Goal: Transaction & Acquisition: Download file/media

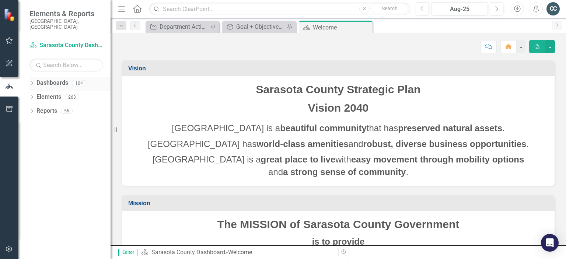
click at [32, 82] on icon "Dropdown" at bounding box center [31, 84] width 5 height 4
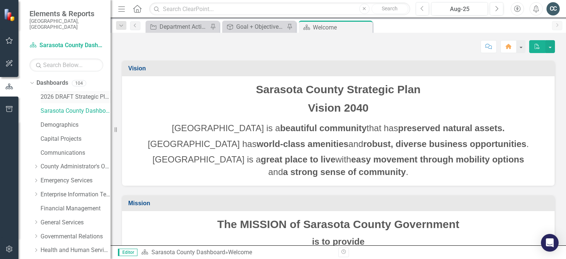
click at [67, 93] on link "2026 DRAFT Strategic Plan" at bounding box center [76, 97] width 70 height 8
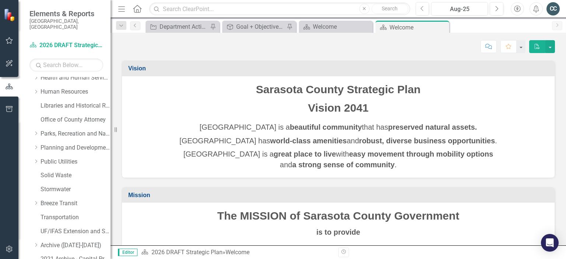
scroll to position [202, 0]
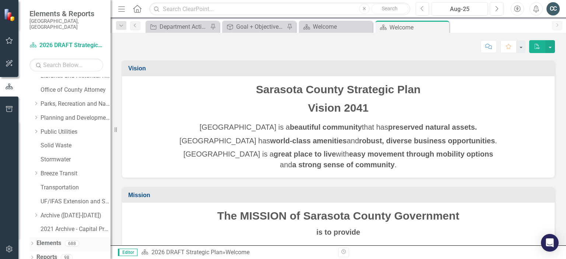
click at [32, 242] on icon "Dropdown" at bounding box center [31, 244] width 5 height 4
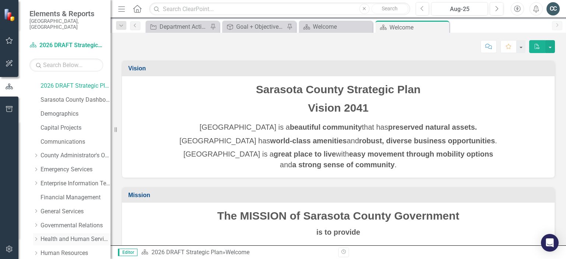
scroll to position [12, 0]
click at [62, 165] on link "Emergency Services" at bounding box center [76, 169] width 70 height 8
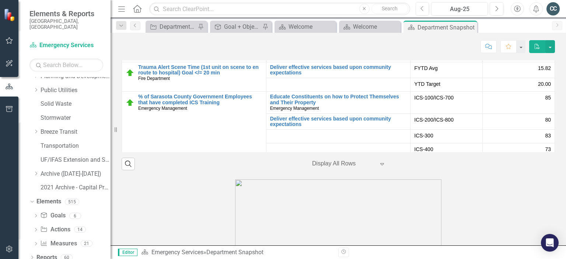
scroll to position [244, 0]
click at [36, 242] on icon "Dropdown" at bounding box center [35, 244] width 5 height 4
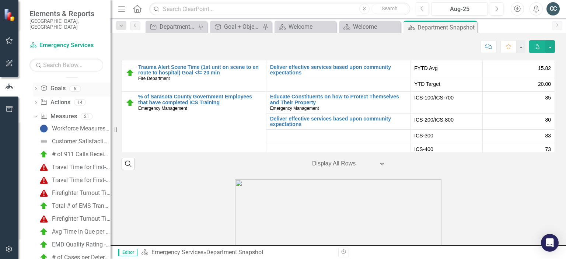
scroll to position [374, 0]
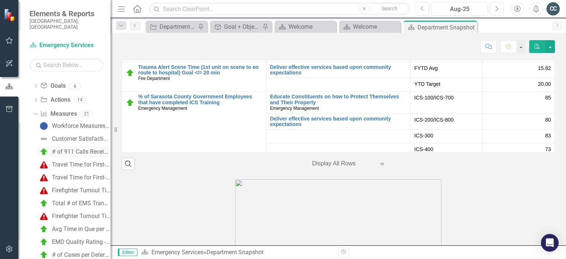
click at [76, 149] on div "# of 911 Calls Received" at bounding box center [81, 152] width 59 height 7
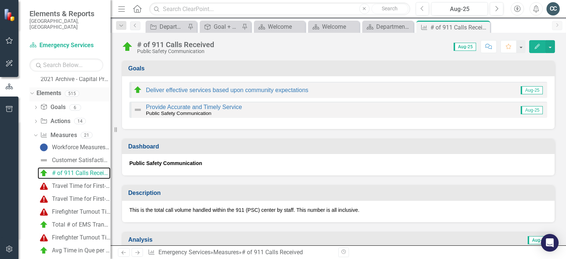
scroll to position [384, 0]
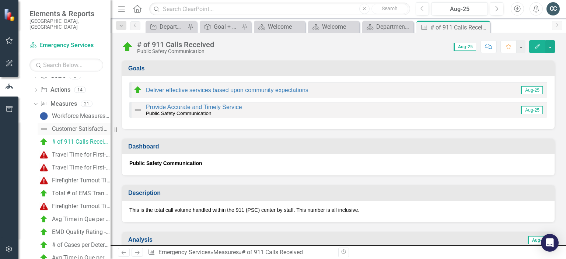
click at [70, 126] on div "Customer Satisfaction Rating" at bounding box center [81, 129] width 59 height 7
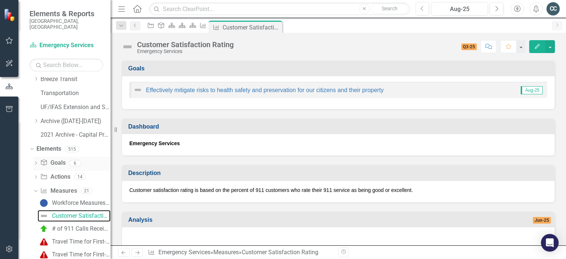
scroll to position [318, 0]
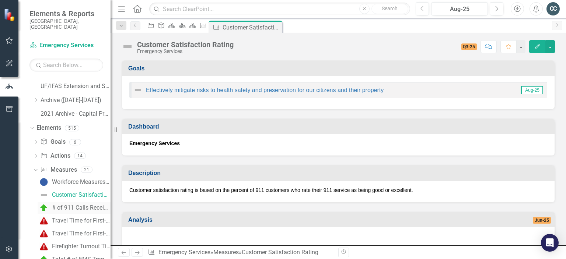
click at [69, 205] on div "# of 911 Calls Received" at bounding box center [81, 208] width 59 height 7
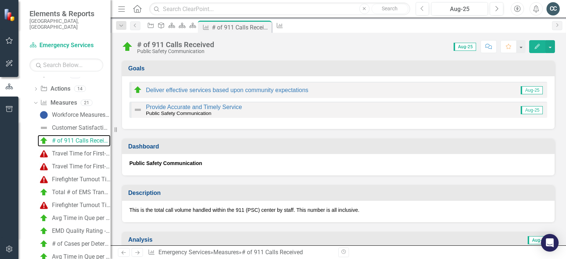
scroll to position [385, 0]
click at [536, 47] on icon "Edit" at bounding box center [537, 46] width 7 height 5
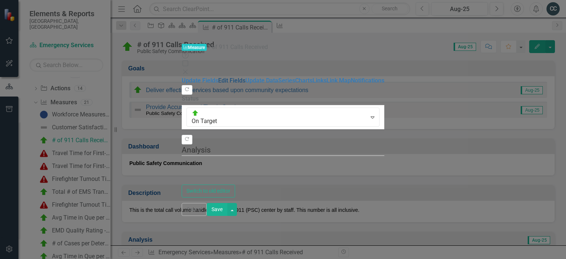
click at [218, 77] on link "Edit Fields" at bounding box center [231, 80] width 27 height 7
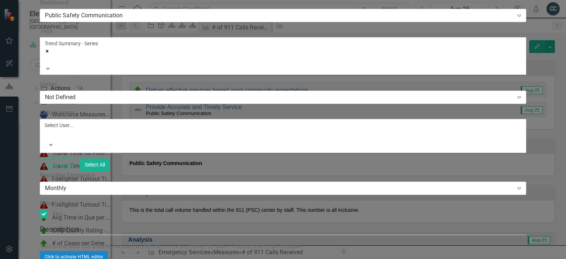
scroll to position [0, 0]
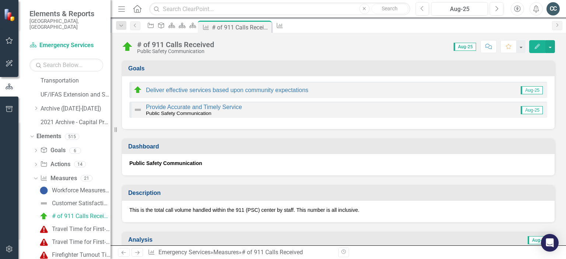
scroll to position [310, 0]
click at [36, 175] on icon "Dropdown" at bounding box center [35, 177] width 4 height 5
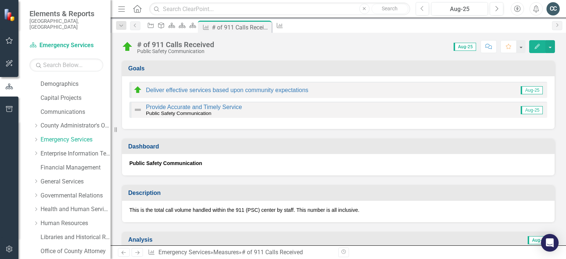
scroll to position [0, 0]
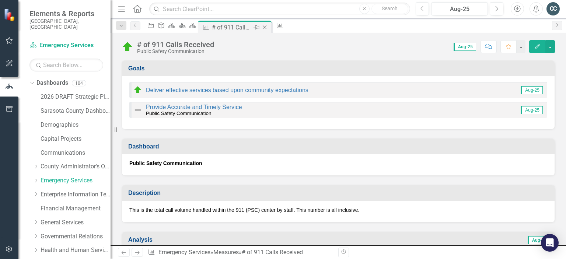
click at [267, 27] on icon at bounding box center [265, 27] width 4 height 4
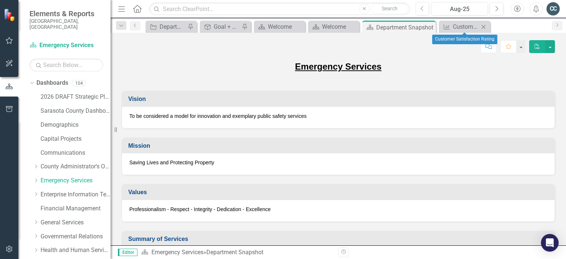
click at [484, 27] on icon "Close" at bounding box center [483, 27] width 7 height 6
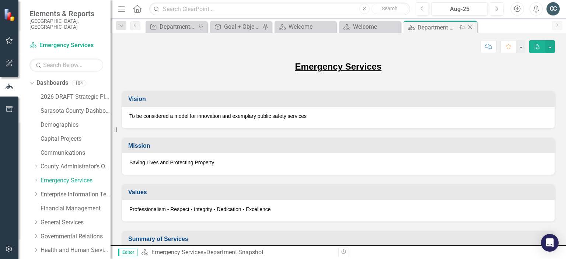
click at [470, 26] on icon "Close" at bounding box center [470, 27] width 7 height 6
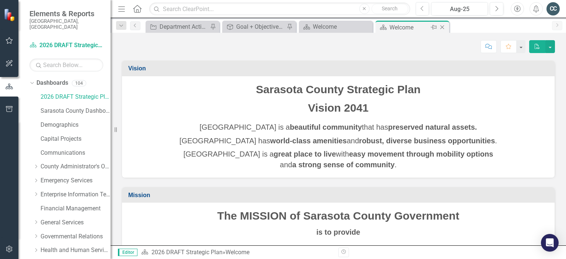
click at [443, 28] on icon "Close" at bounding box center [442, 27] width 7 height 6
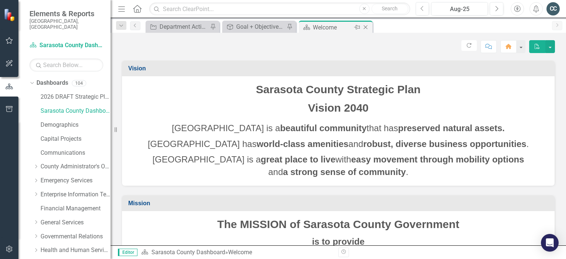
click at [366, 28] on icon "Close" at bounding box center [365, 27] width 7 height 6
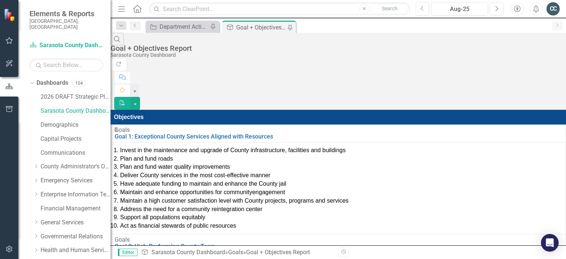
scroll to position [10, 0]
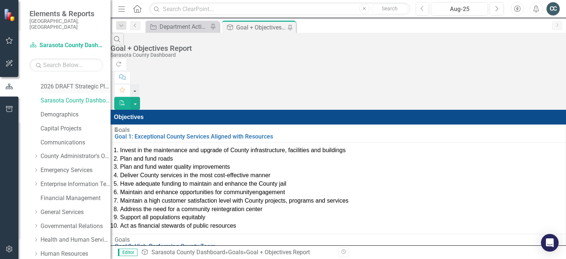
click at [68, 83] on link "2026 DRAFT Strategic Plan" at bounding box center [76, 87] width 70 height 8
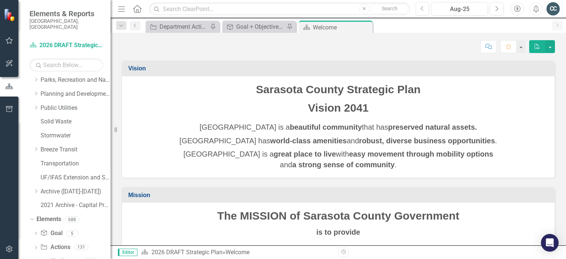
scroll to position [258, 0]
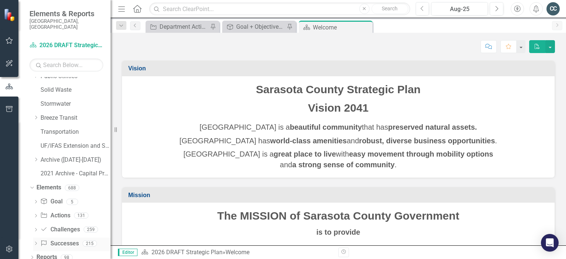
click at [64, 240] on link "Success Successes" at bounding box center [59, 244] width 38 height 8
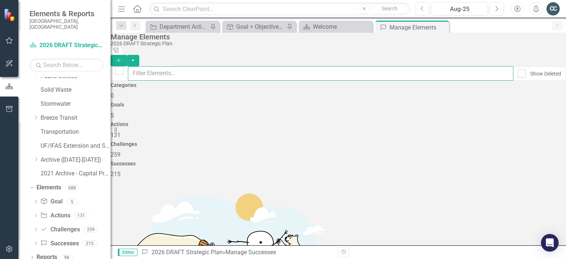
click at [200, 68] on input "text" at bounding box center [320, 73] width 385 height 14
type input "emergency services"
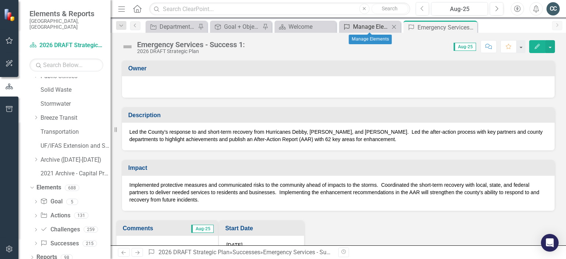
click at [377, 27] on div "Manage Elements" at bounding box center [371, 26] width 36 height 9
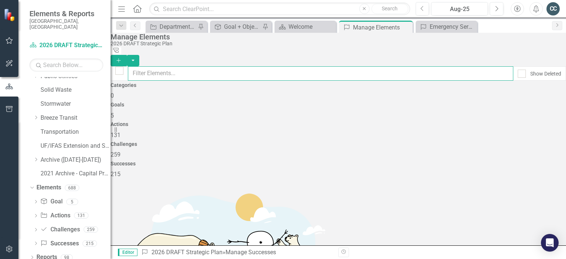
click at [182, 70] on input "text" at bounding box center [320, 73] width 385 height 14
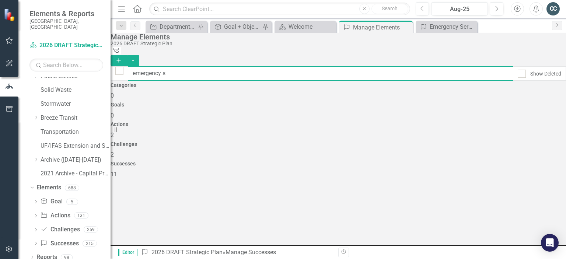
type input "emergency se"
checkbox input "false"
type input "emergency ser"
checkbox input "false"
type input "emergency serv"
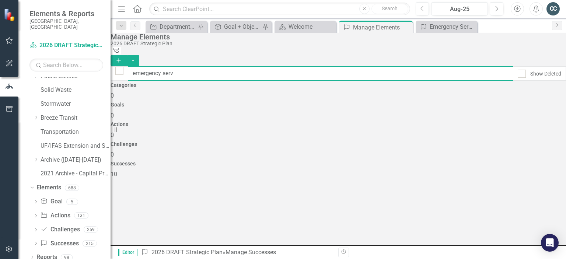
checkbox input "false"
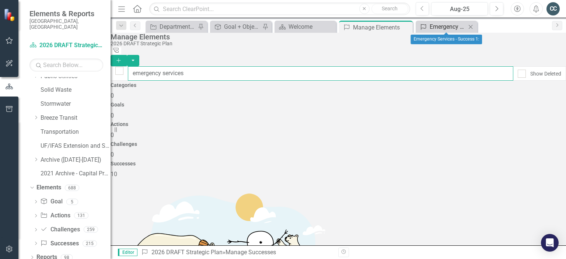
type input "emergency services"
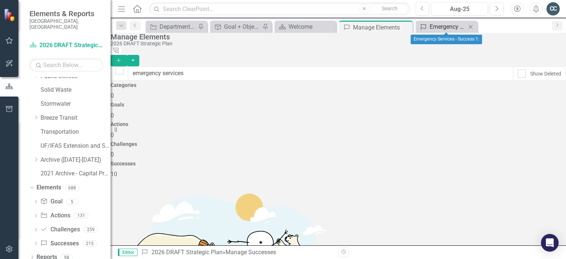
click at [451, 28] on div "Emergency Services - Success 1:" at bounding box center [448, 26] width 36 height 9
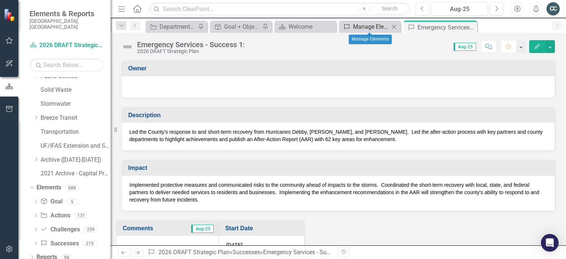
click at [373, 26] on div "Manage Elements" at bounding box center [371, 26] width 36 height 9
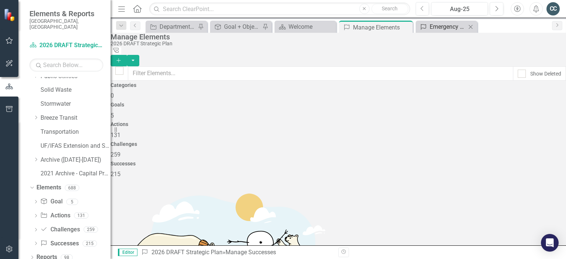
click at [449, 26] on div "Emergency Services - Success 1:" at bounding box center [448, 26] width 36 height 9
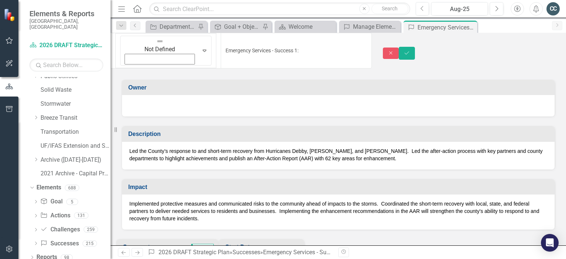
drag, startPoint x: 248, startPoint y: 46, endPoint x: 178, endPoint y: 47, distance: 70.0
click at [221, 42] on input "Emergency Services - Success 1:" at bounding box center [296, 51] width 151 height 36
click at [394, 50] on icon "Close" at bounding box center [391, 52] width 7 height 5
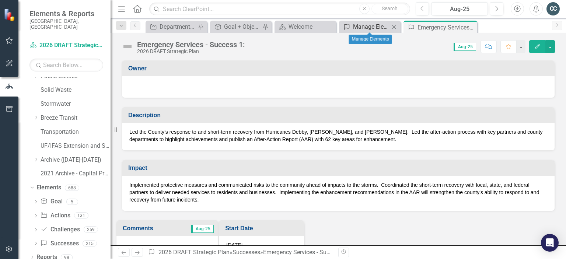
click at [378, 26] on div "Manage Elements" at bounding box center [371, 26] width 36 height 9
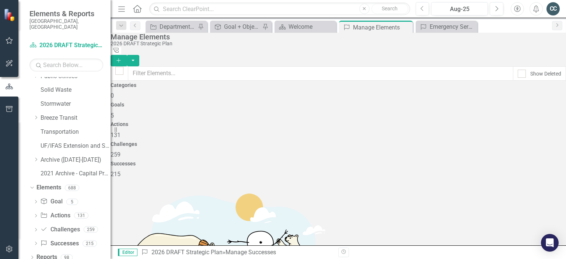
click at [122, 58] on icon "Add" at bounding box center [118, 60] width 7 height 5
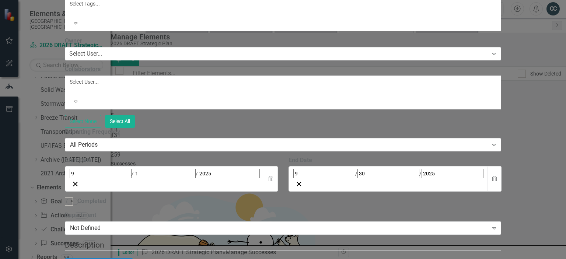
paste input "Emergency Services - Success 1:"
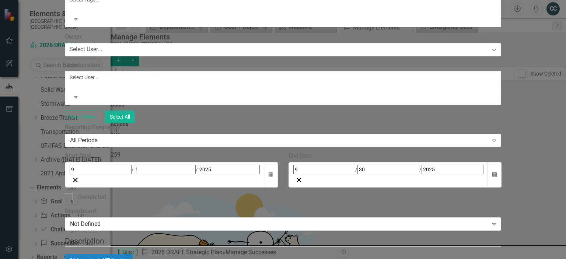
type input "Emergency Services - Success 1:"
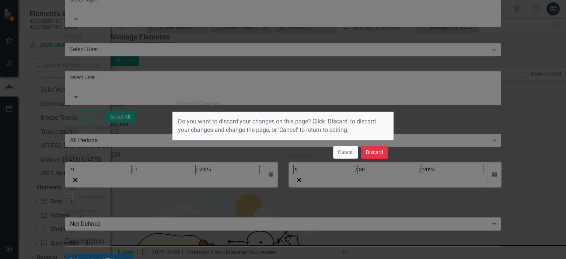
click at [370, 155] on button "Discard" at bounding box center [374, 152] width 27 height 13
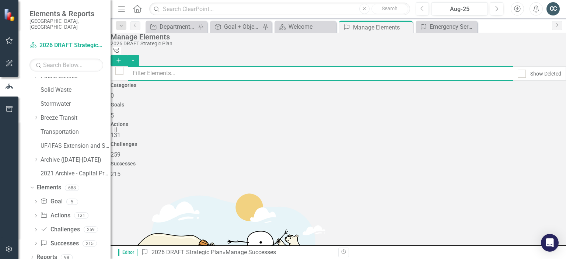
click at [195, 66] on input "text" at bounding box center [320, 73] width 385 height 14
type input "emergency"
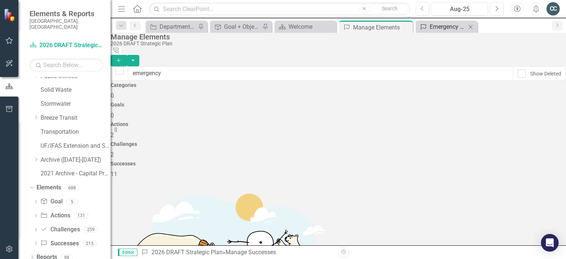
click at [440, 28] on div "Emergency Services - Success 1:" at bounding box center [448, 26] width 36 height 9
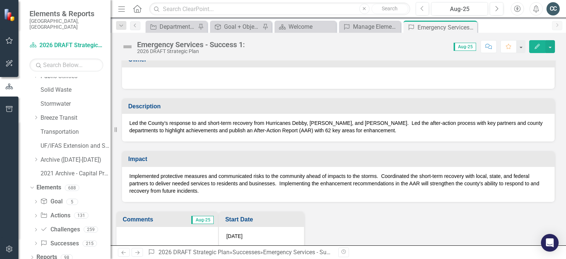
scroll to position [12, 0]
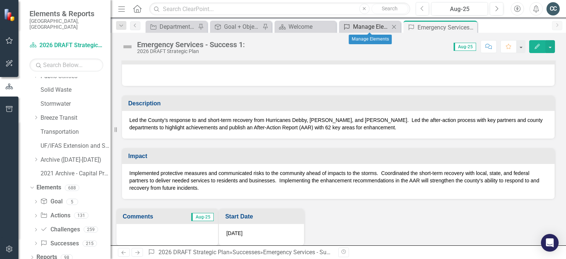
click at [375, 30] on div "Manage Elements" at bounding box center [371, 26] width 36 height 9
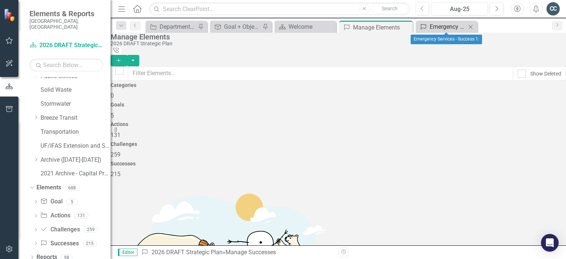
click at [442, 24] on div "Emergency Services - Success 1:" at bounding box center [448, 26] width 36 height 9
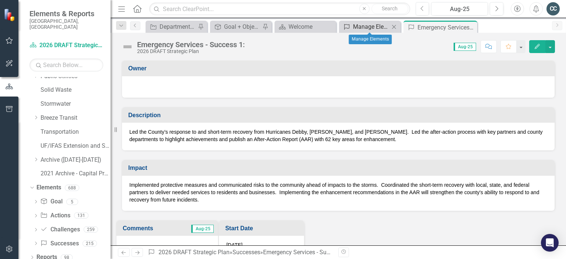
click at [370, 29] on div "Manage Elements" at bounding box center [371, 26] width 36 height 9
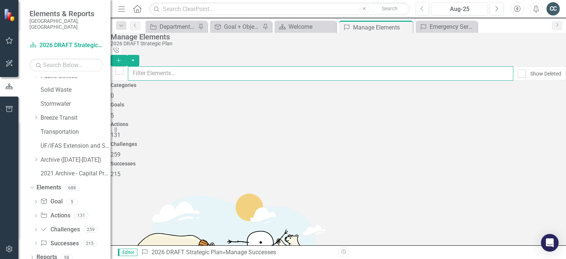
click at [336, 67] on input "text" at bounding box center [320, 73] width 385 height 14
type input "emergency"
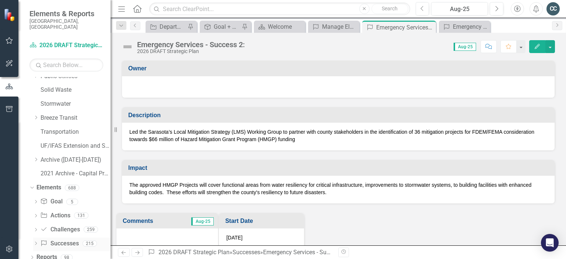
click at [36, 242] on icon at bounding box center [36, 243] width 2 height 3
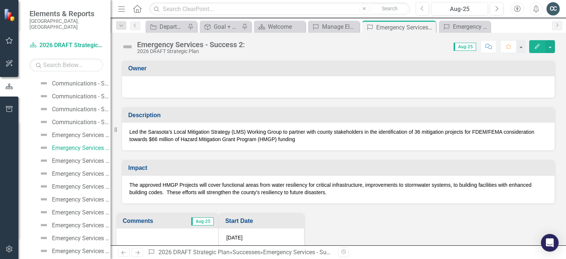
scroll to position [828, 0]
click at [64, 159] on div "Emergency Services - Success 3:" at bounding box center [81, 162] width 59 height 7
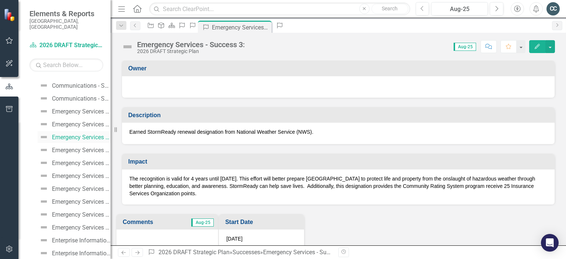
scroll to position [853, 0]
click at [63, 147] on div "Emergency Services - Success 4:" at bounding box center [81, 150] width 59 height 7
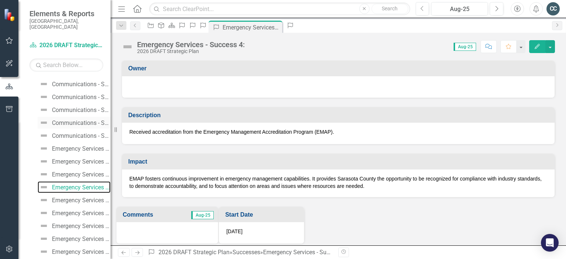
scroll to position [817, 0]
click at [537, 47] on icon "Edit" at bounding box center [537, 46] width 7 height 5
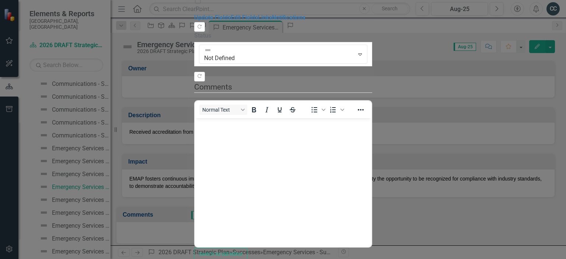
scroll to position [0, 0]
click at [231, 21] on link "Edit Fields" at bounding box center [244, 17] width 27 height 7
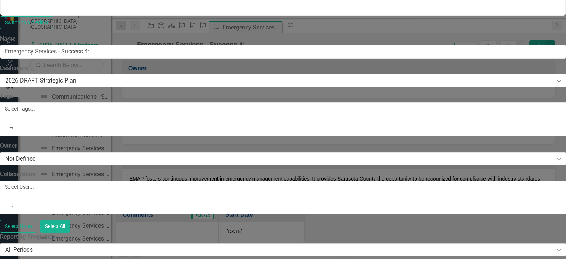
scroll to position [150, 0]
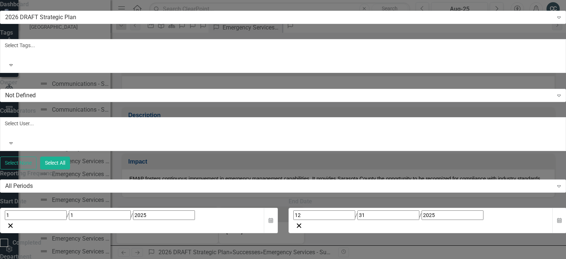
scroll to position [0, 0]
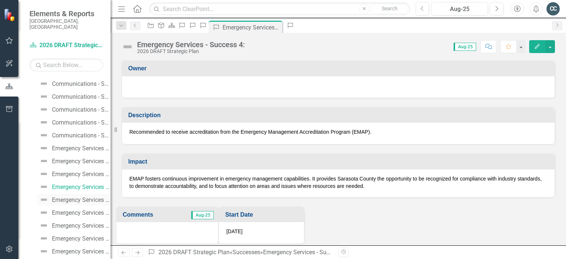
click at [71, 197] on div "Emergency Services - Success 5:" at bounding box center [81, 200] width 59 height 7
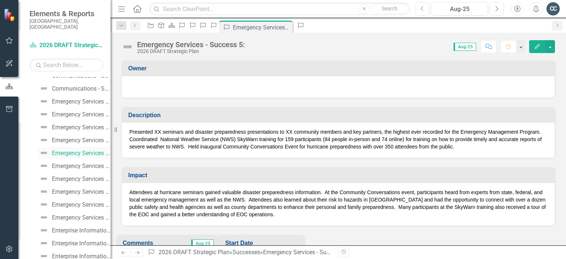
scroll to position [863, 0]
click at [535, 45] on icon "Edit" at bounding box center [537, 46] width 7 height 5
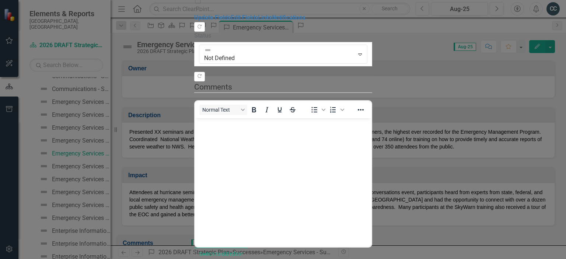
scroll to position [0, 0]
click at [231, 21] on link "Edit Fields" at bounding box center [244, 17] width 27 height 7
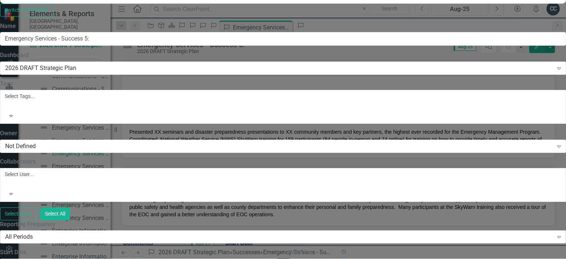
scroll to position [121, 0]
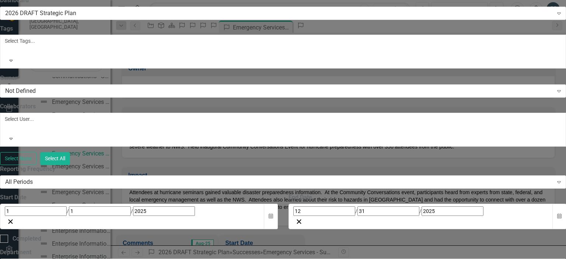
scroll to position [177, 0]
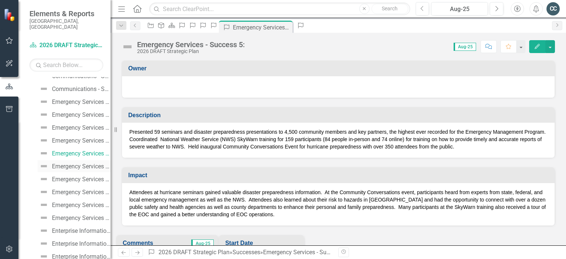
click at [70, 163] on div "Emergency Services - Success 6:" at bounding box center [81, 166] width 59 height 7
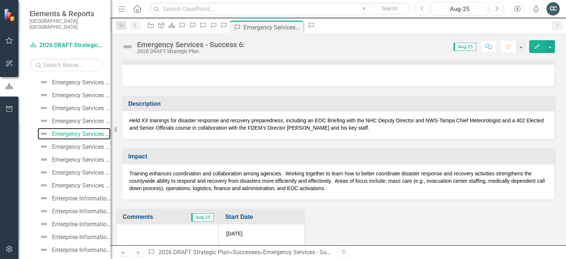
scroll to position [12, 0]
click at [63, 144] on div "Emergency Services - Success 7:" at bounding box center [81, 147] width 59 height 7
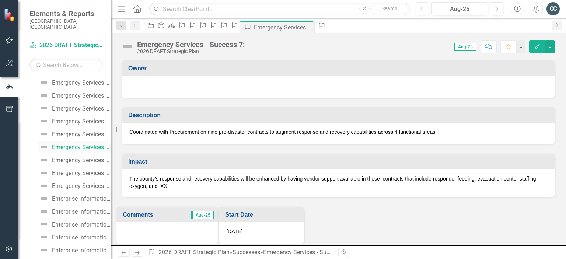
scroll to position [895, 0]
click at [65, 157] on div "Emergency Services - Success 8:" at bounding box center [81, 160] width 59 height 7
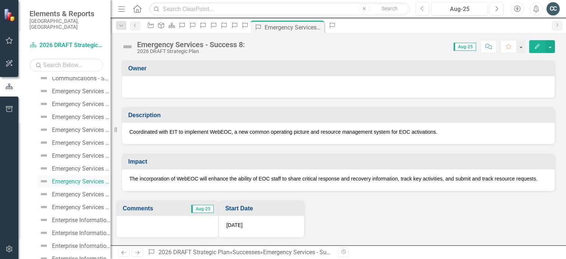
scroll to position [884, 0]
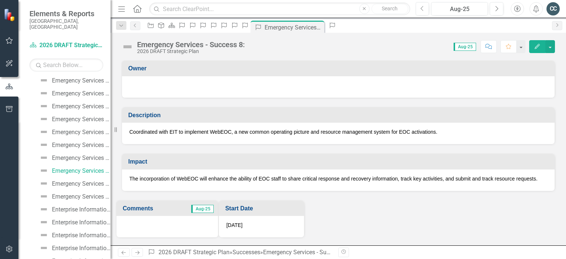
click at [537, 46] on icon "Edit" at bounding box center [537, 46] width 7 height 5
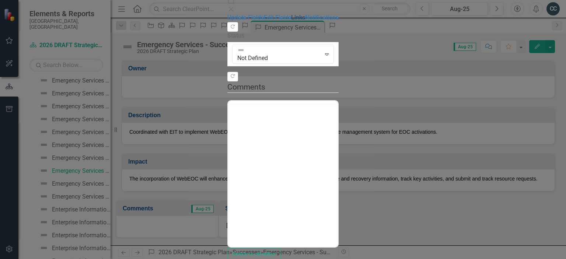
scroll to position [0, 0]
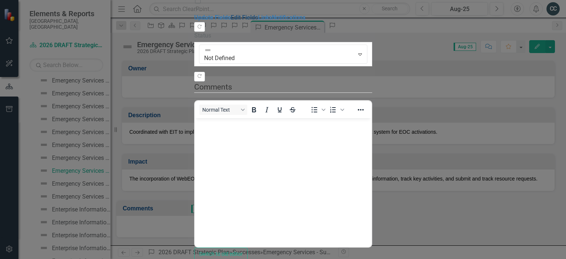
click at [231, 21] on link "Edit Fields" at bounding box center [244, 17] width 27 height 7
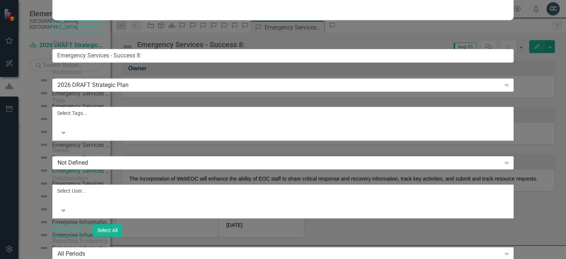
scroll to position [149, 0]
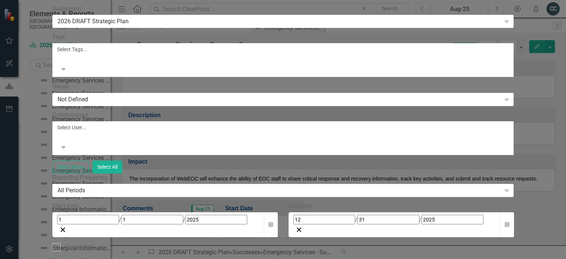
scroll to position [0, 0]
drag, startPoint x: 116, startPoint y: 329, endPoint x: 54, endPoint y: 331, distance: 61.9
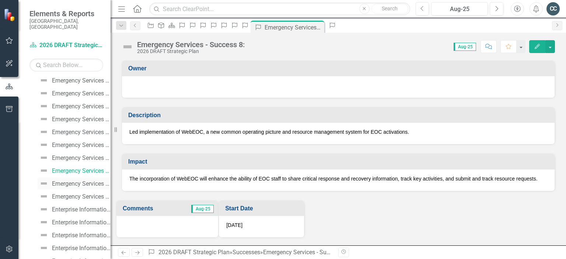
click at [64, 181] on div "Emergency Services - Success 9:" at bounding box center [81, 184] width 59 height 7
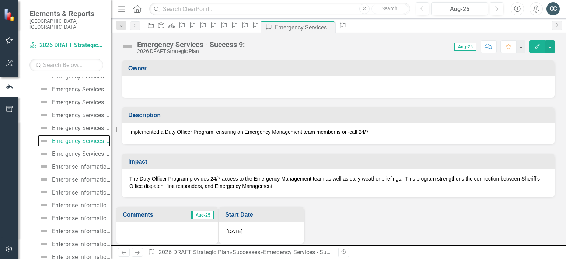
scroll to position [927, 0]
click at [59, 151] on div "Emergency Services - Success 10:" at bounding box center [81, 154] width 59 height 7
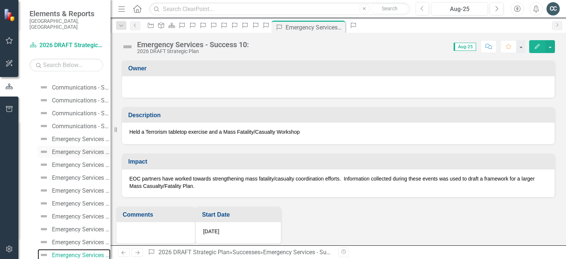
scroll to position [821, 0]
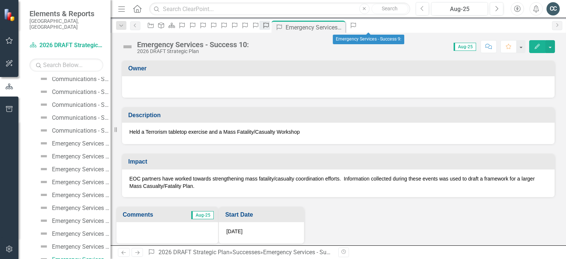
click at [269, 28] on icon at bounding box center [265, 25] width 5 height 6
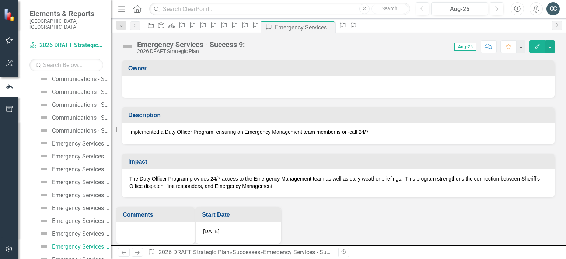
scroll to position [809, 0]
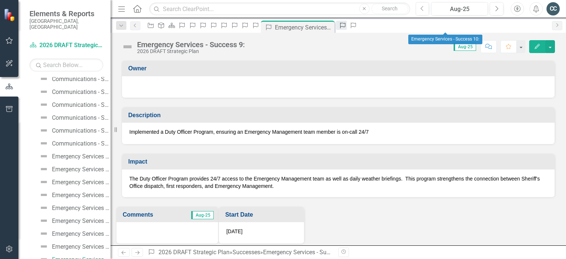
click at [346, 27] on icon "Success" at bounding box center [342, 25] width 7 height 6
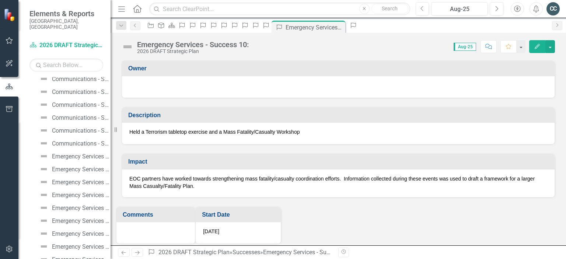
scroll to position [821, 0]
click at [342, 27] on icon "Close" at bounding box center [337, 27] width 7 height 6
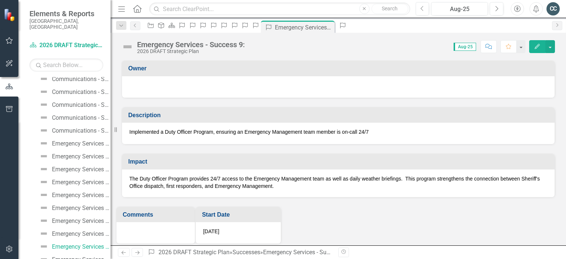
scroll to position [809, 0]
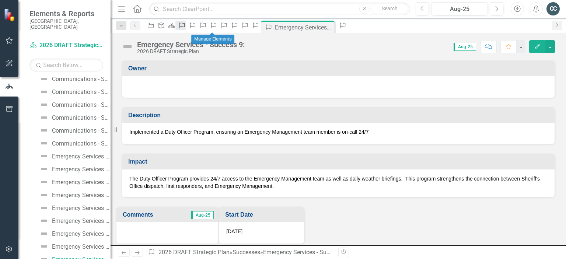
click at [186, 28] on icon "Success" at bounding box center [181, 25] width 7 height 6
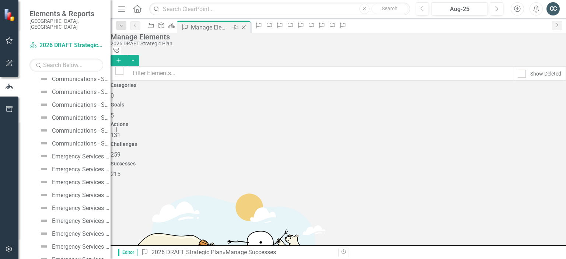
click at [246, 27] on icon at bounding box center [244, 27] width 4 height 4
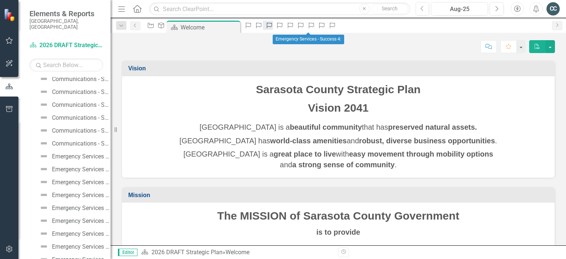
click at [273, 28] on icon "Success" at bounding box center [269, 25] width 7 height 6
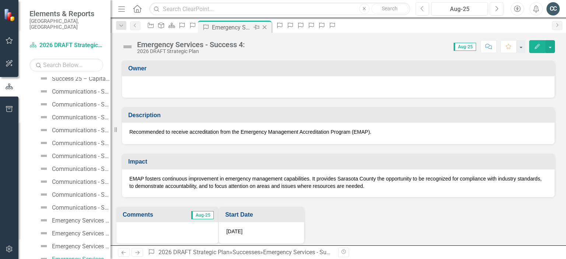
click at [268, 26] on icon "Close" at bounding box center [264, 27] width 7 height 6
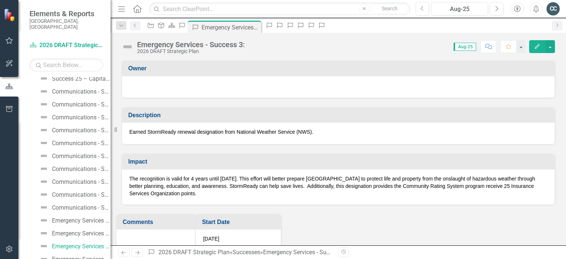
scroll to position [731, 0]
click at [258, 26] on icon "Close" at bounding box center [254, 27] width 7 height 6
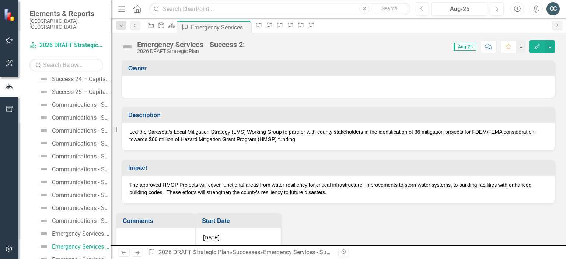
scroll to position [718, 0]
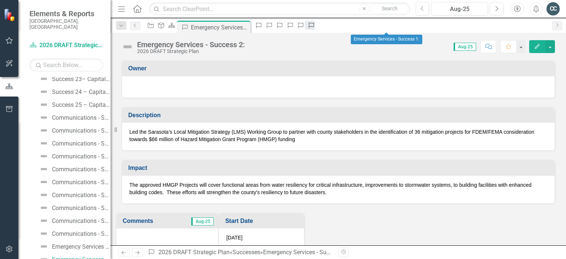
click at [314, 27] on icon at bounding box center [311, 25] width 5 height 6
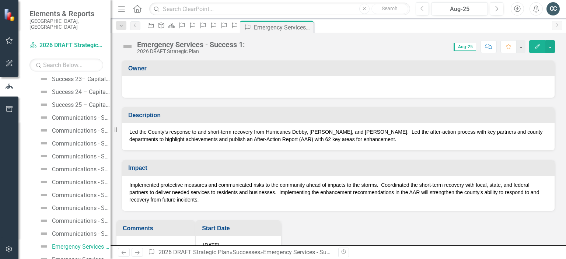
scroll to position [705, 0]
click at [309, 27] on icon at bounding box center [307, 27] width 4 height 4
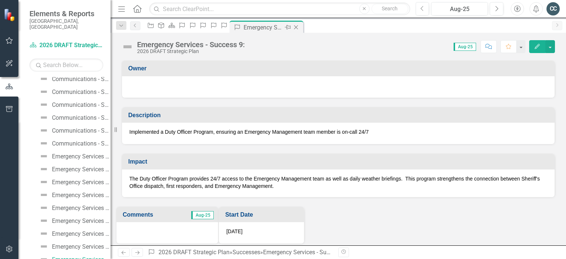
click at [300, 27] on icon "Close" at bounding box center [295, 27] width 7 height 6
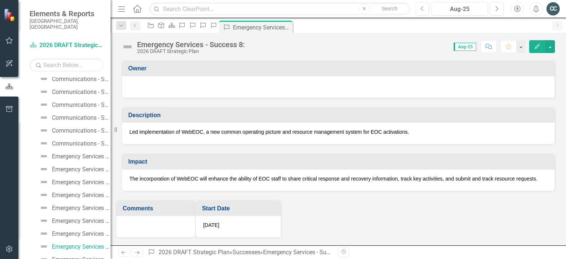
scroll to position [796, 0]
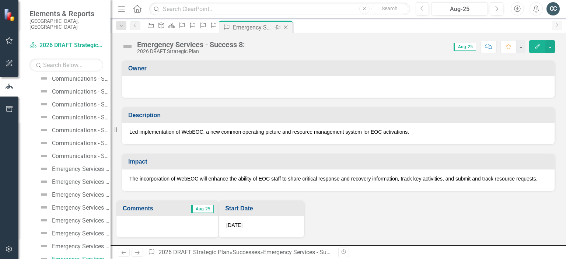
click at [289, 28] on icon "Close" at bounding box center [285, 27] width 7 height 6
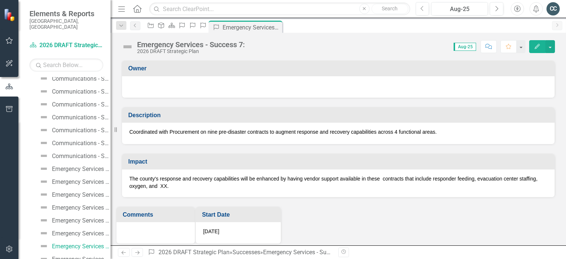
scroll to position [783, 0]
click at [279, 26] on icon "Close" at bounding box center [274, 27] width 7 height 6
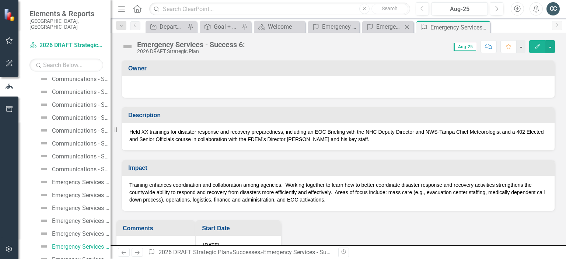
scroll to position [770, 0]
click at [482, 25] on icon "Close" at bounding box center [482, 27] width 7 height 6
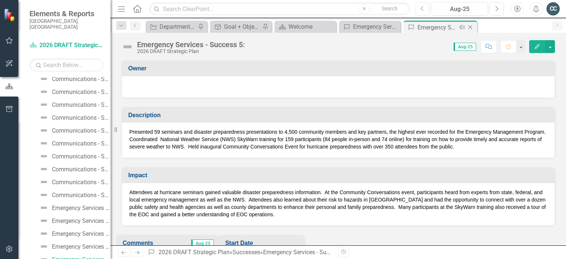
click at [471, 27] on icon "Close" at bounding box center [470, 27] width 7 height 6
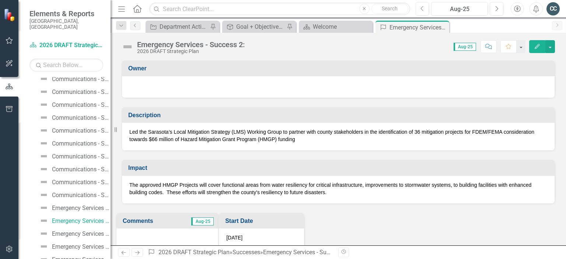
scroll to position [718, 0]
click at [442, 26] on icon "Close" at bounding box center [442, 27] width 7 height 6
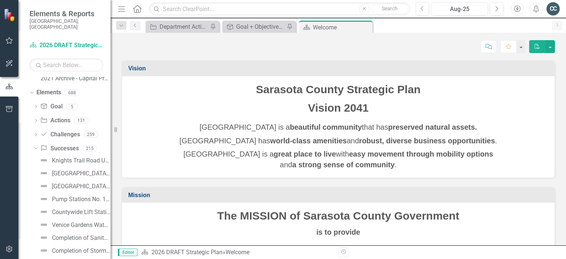
scroll to position [351, 0]
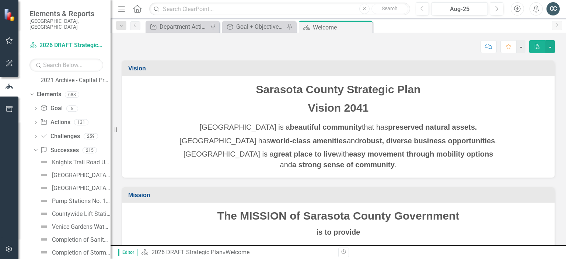
click at [242, 115] on p "Vision 2041" at bounding box center [338, 108] width 418 height 19
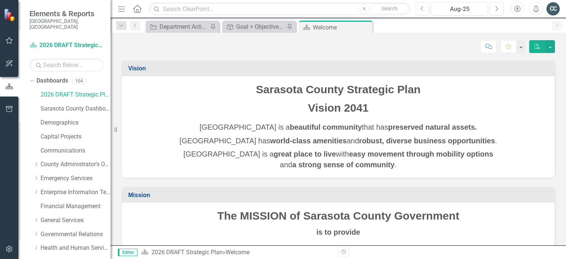
scroll to position [0, 0]
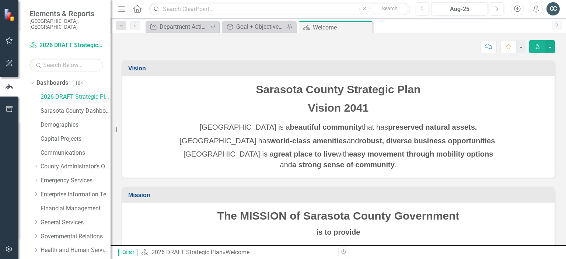
click at [60, 93] on link "2026 DRAFT Strategic Plan" at bounding box center [76, 97] width 70 height 8
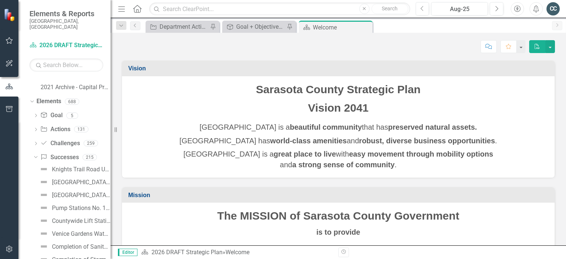
scroll to position [343, 0]
click at [56, 154] on link "Success Successes" at bounding box center [59, 158] width 38 height 8
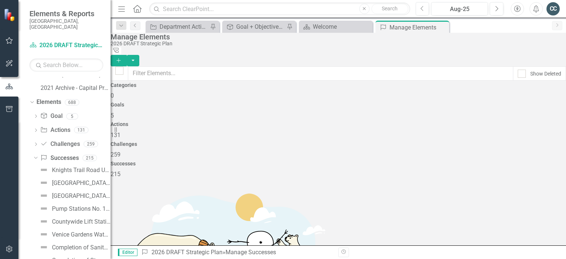
click at [127, 55] on button "Add" at bounding box center [119, 60] width 16 height 11
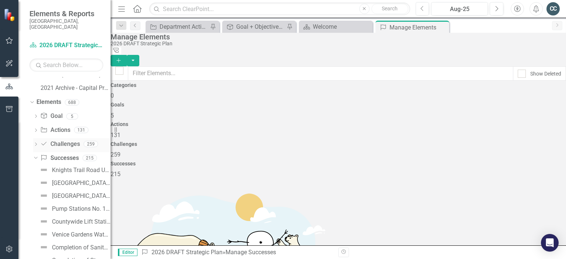
click at [62, 140] on link "Challenge Challenges" at bounding box center [59, 144] width 39 height 8
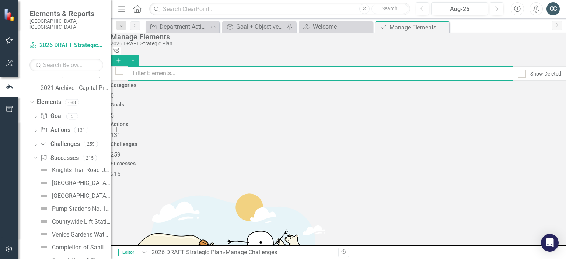
click at [207, 71] on input "text" at bounding box center [320, 73] width 385 height 14
type input "e"
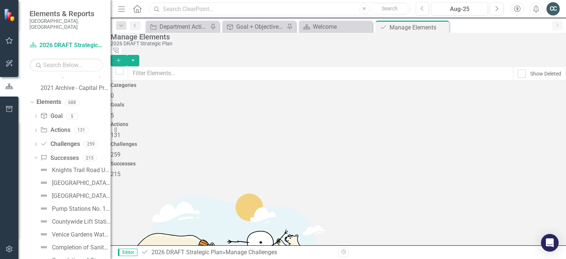
click at [284, 10] on input "text" at bounding box center [279, 9] width 261 height 13
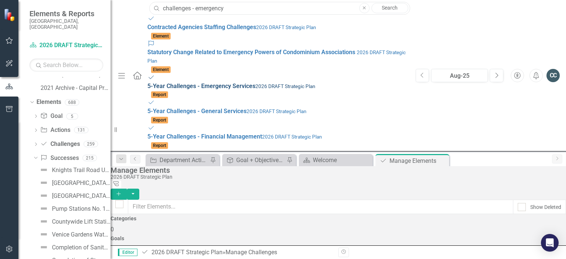
type input "challenges - emergency"
click at [255, 83] on small "2026 DRAFT Strategic Plan" at bounding box center [285, 86] width 60 height 6
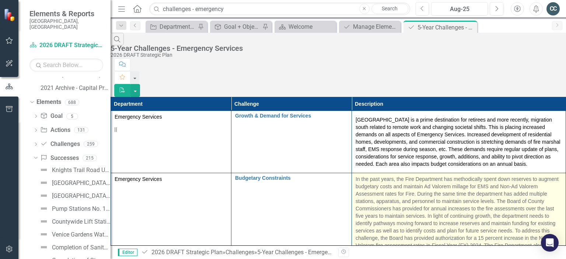
scroll to position [39, 0]
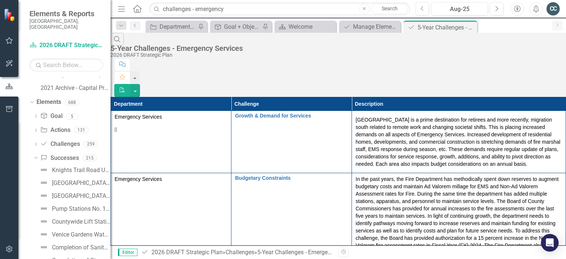
click at [120, 8] on icon "Menu" at bounding box center [122, 9] width 10 height 8
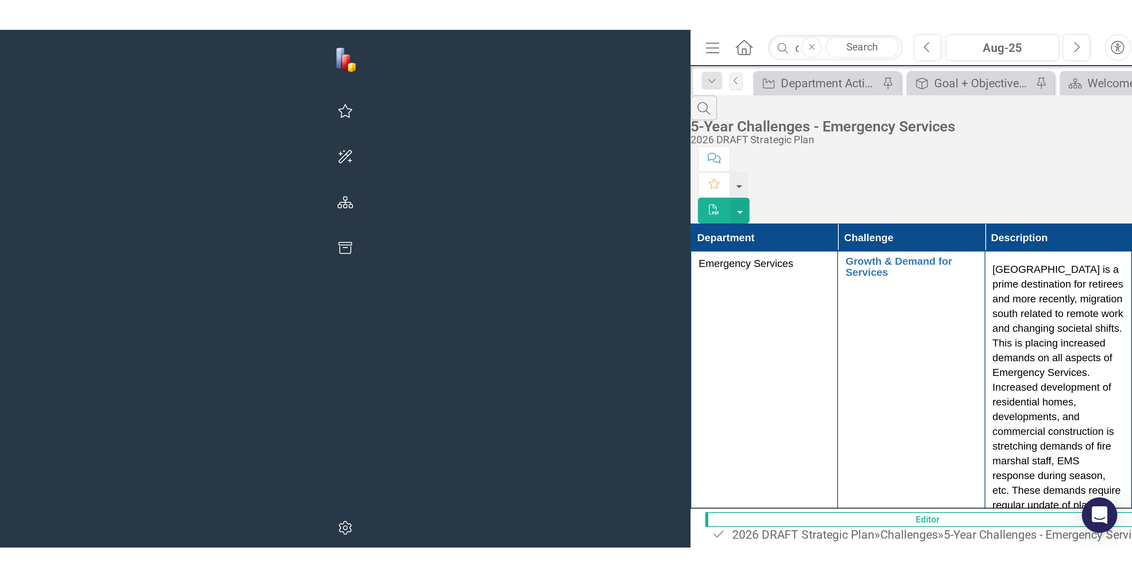
scroll to position [793, 0]
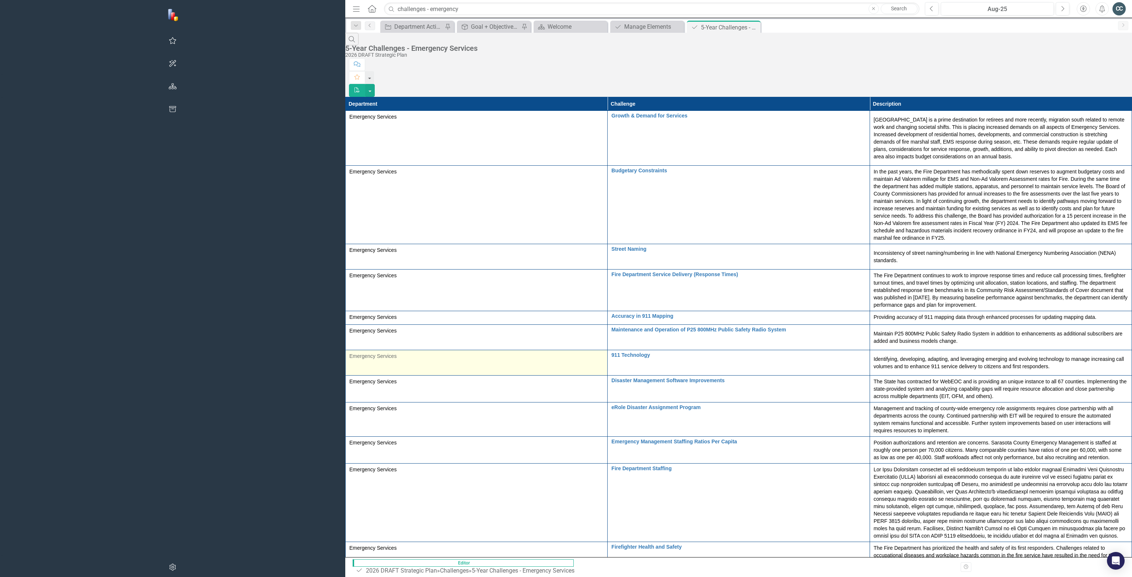
scroll to position [0, 0]
click at [375, 84] on button "button" at bounding box center [370, 90] width 10 height 13
click at [566, 74] on link "Excel Export to Excel" at bounding box center [1091, 74] width 58 height 14
click at [353, 6] on icon "button" at bounding box center [356, 8] width 7 height 5
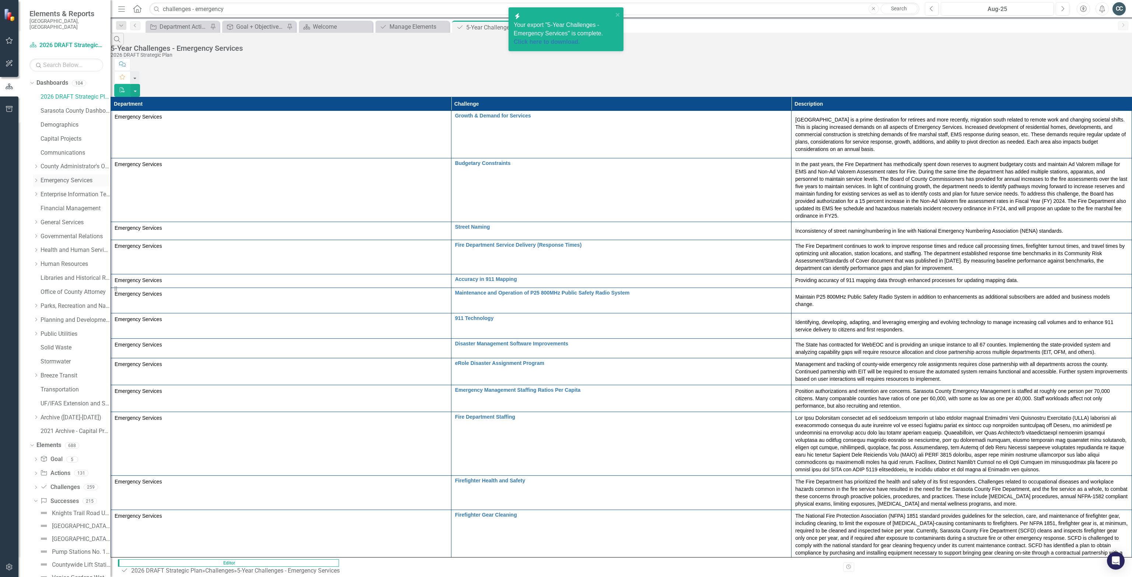
click at [66, 177] on link "Emergency Services" at bounding box center [76, 181] width 70 height 8
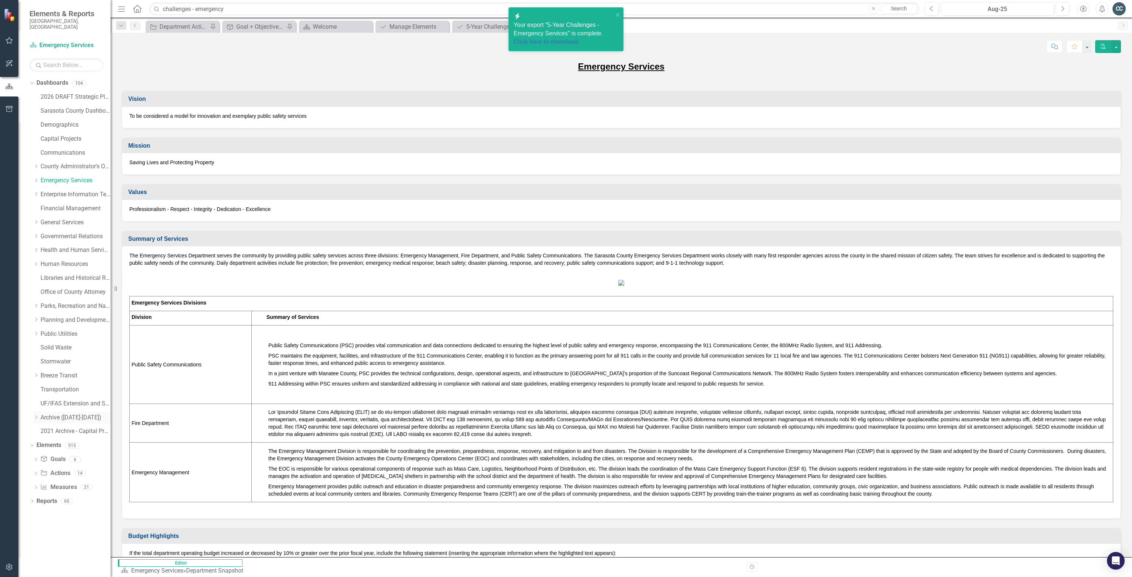
click at [36, 259] on icon "Dropdown" at bounding box center [36, 417] width 6 height 4
click at [85, 259] on link "Archive - Emergency Services" at bounding box center [71, 329] width 77 height 8
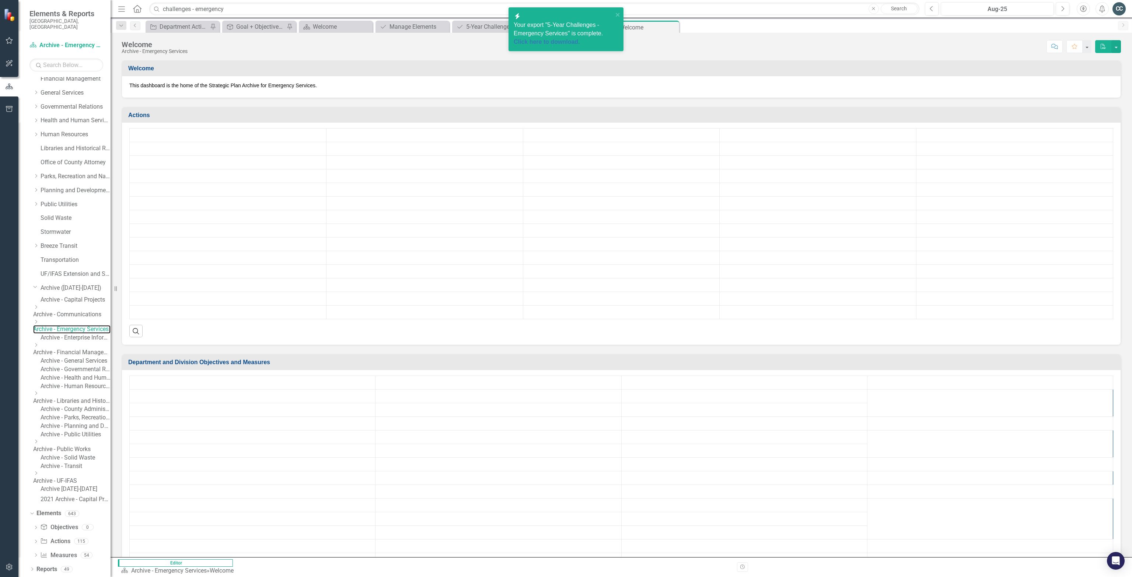
scroll to position [191, 0]
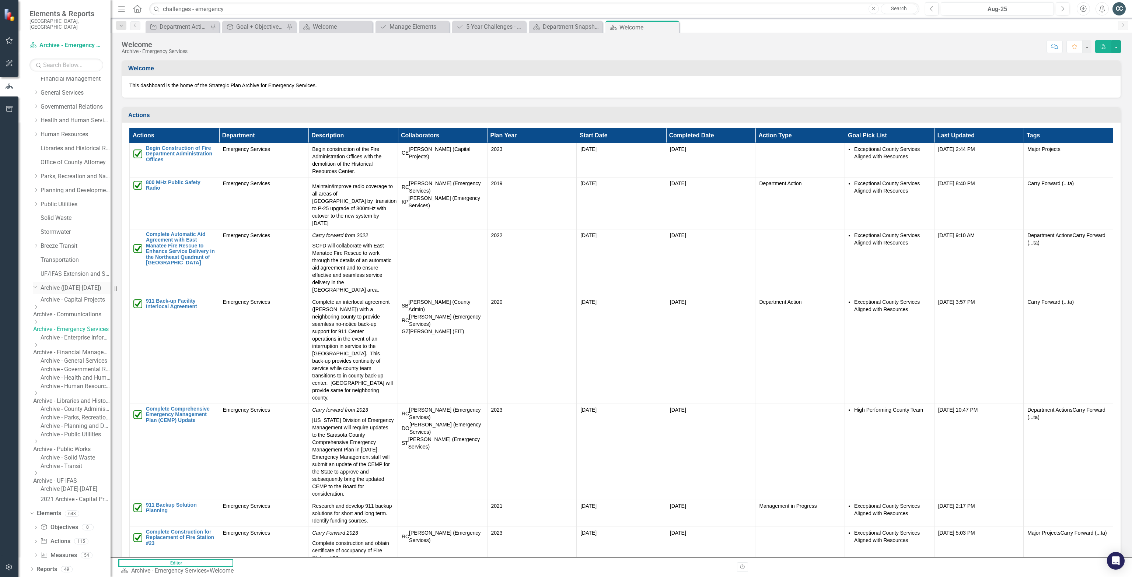
click at [78, 259] on link "Archive ([DATE]-[DATE])" at bounding box center [76, 288] width 70 height 8
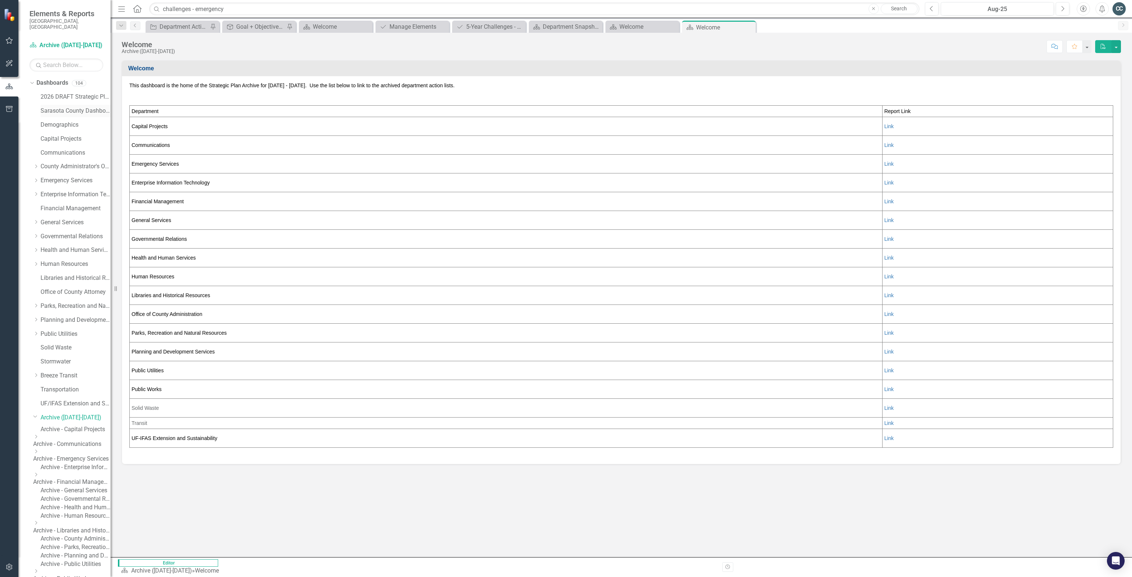
click at [78, 107] on link "Sarasota County Dashboard" at bounding box center [76, 111] width 70 height 8
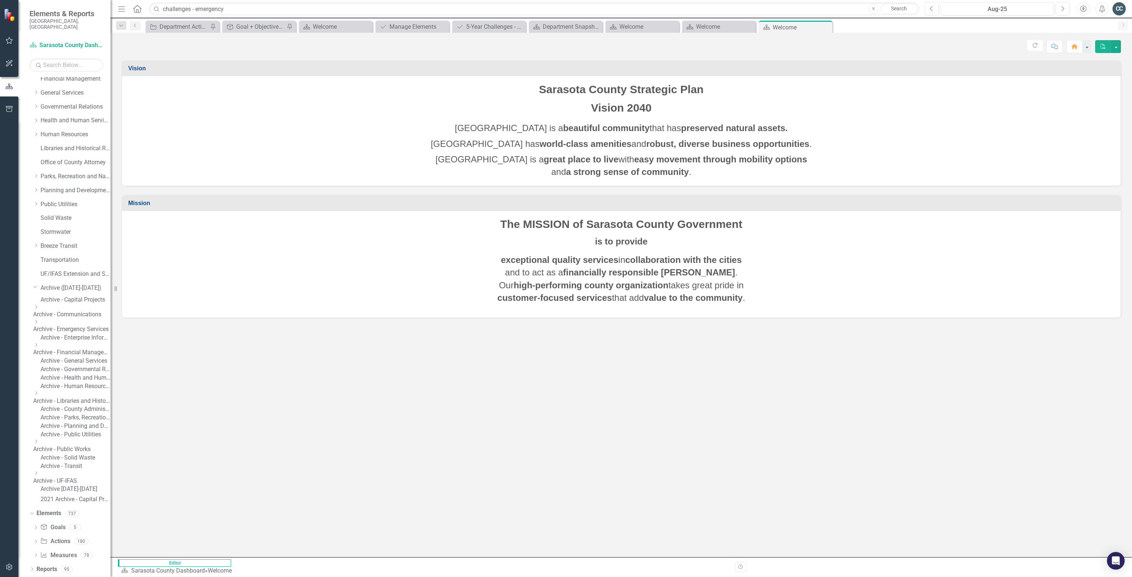
scroll to position [191, 0]
click at [31, 259] on icon "Dropdown" at bounding box center [31, 570] width 5 height 4
click at [32, 259] on div "Dropdown Dashboard Dashboards 13 Welcome Workforce Measures Services Key Perfor…" at bounding box center [69, 444] width 81 height 246
click at [36, 259] on icon "Dropdown" at bounding box center [34, 326] width 4 height 5
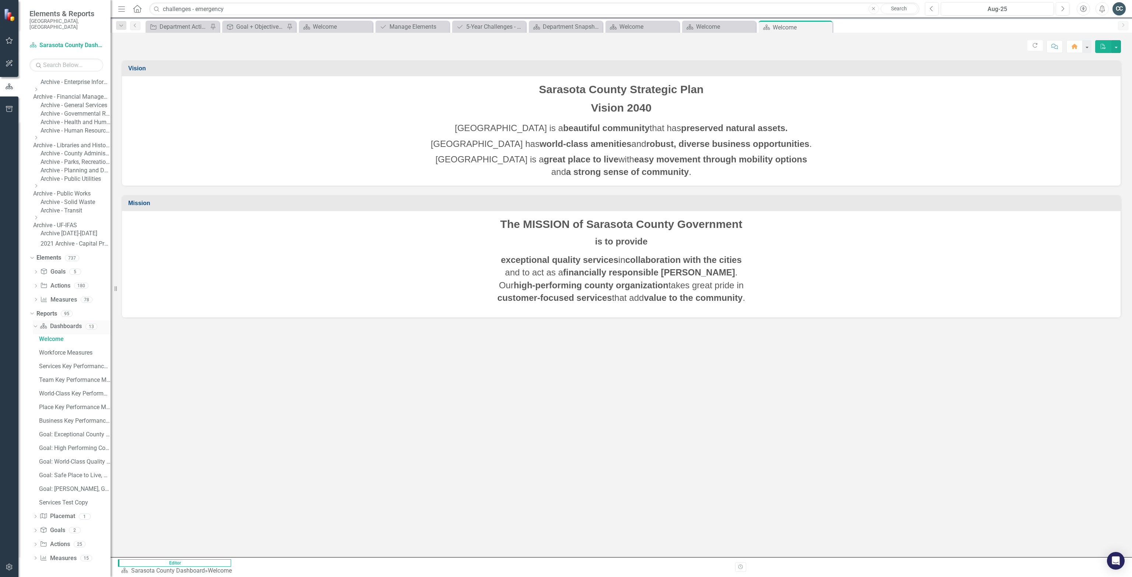
scroll to position [270, 0]
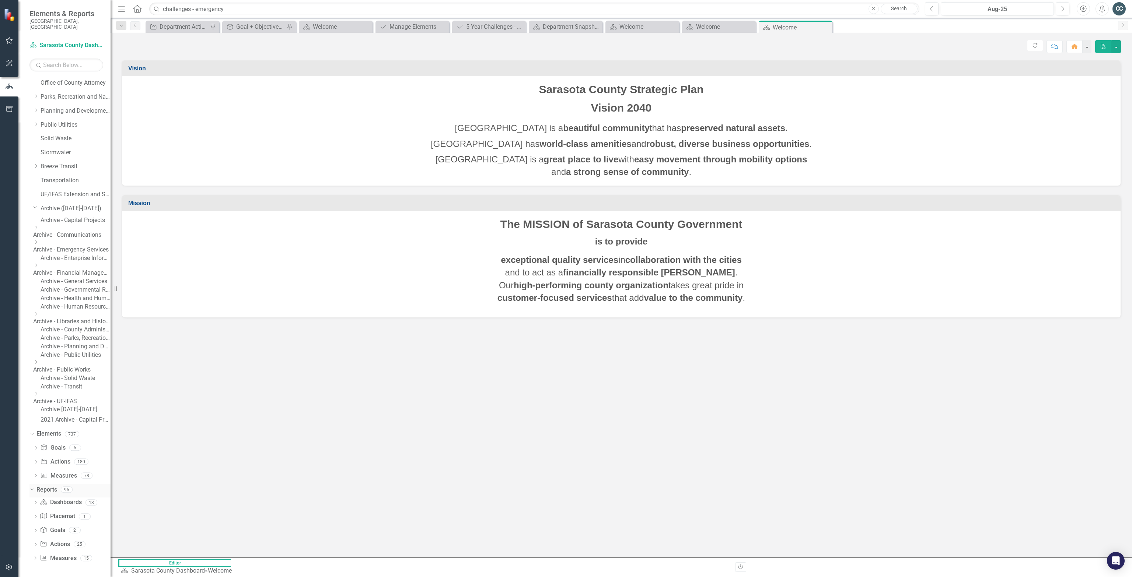
click at [45, 259] on link "Reports" at bounding box center [46, 490] width 21 height 8
click at [35, 259] on icon at bounding box center [36, 544] width 2 height 3
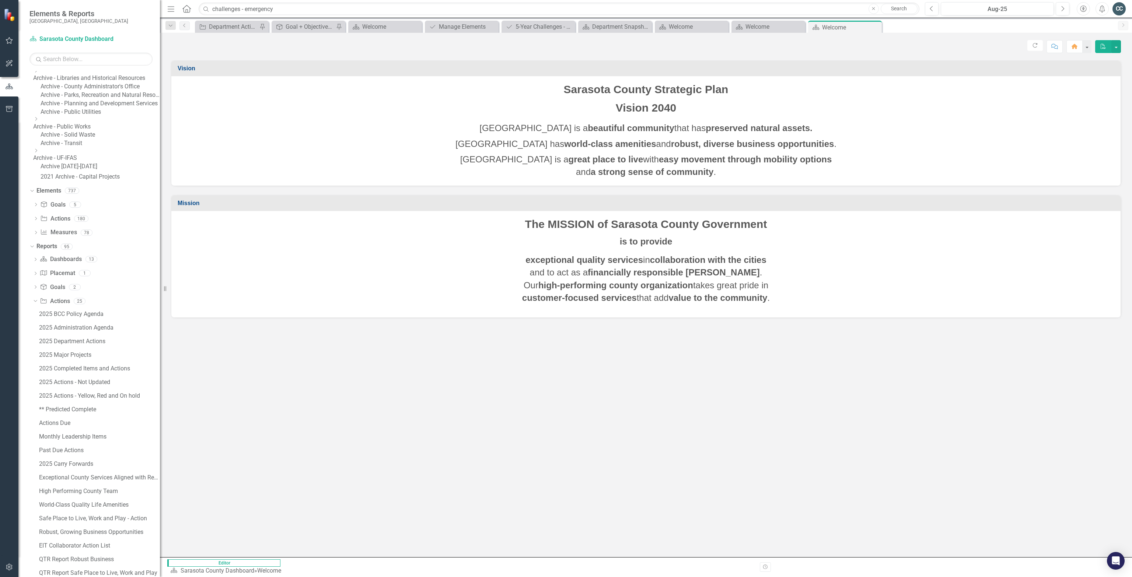
drag, startPoint x: 111, startPoint y: 418, endPoint x: 160, endPoint y: 418, distance: 48.7
click at [160, 259] on div "Resize" at bounding box center [163, 288] width 6 height 577
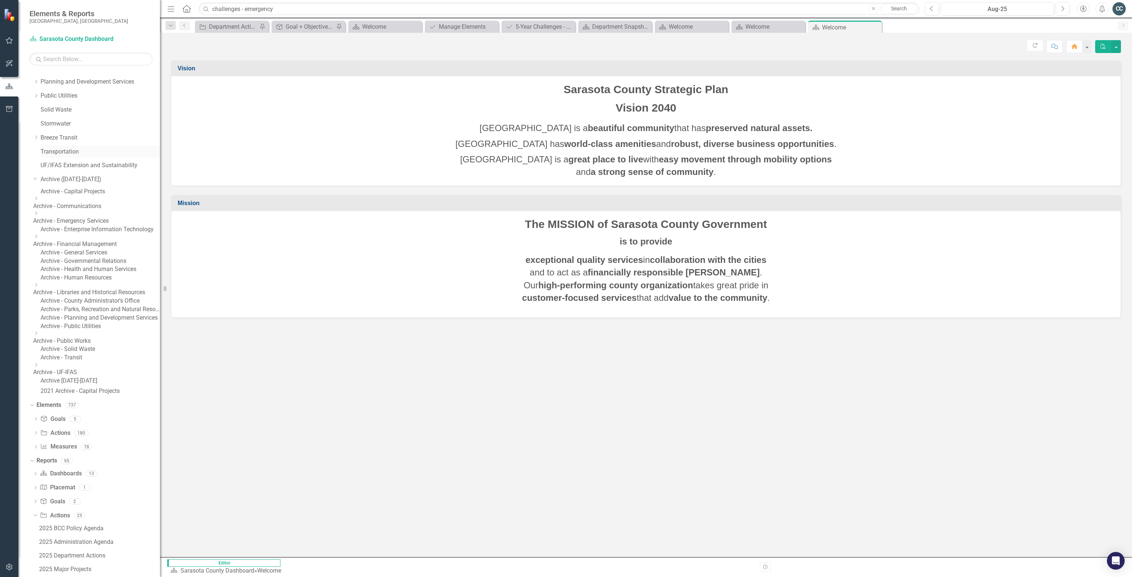
scroll to position [0, 0]
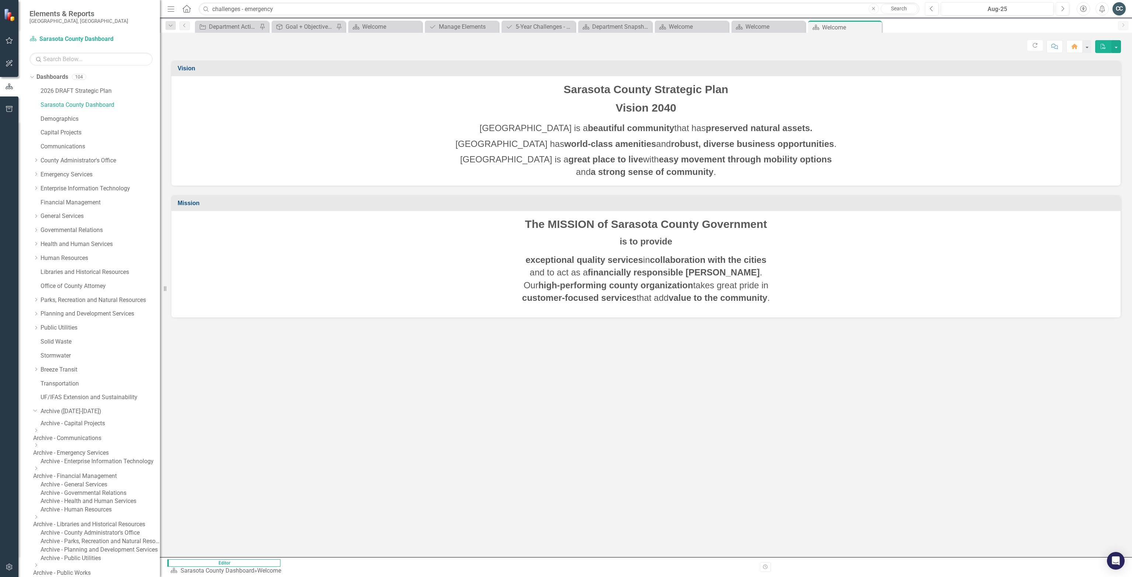
click at [11, 102] on button "button" at bounding box center [9, 109] width 17 height 15
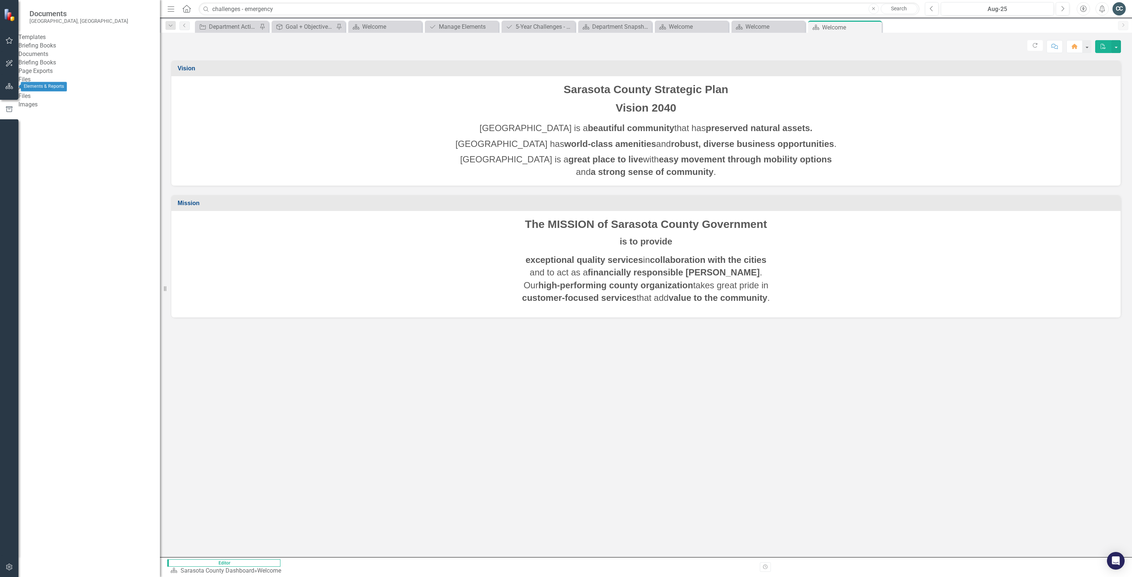
click at [10, 89] on icon "button" at bounding box center [10, 86] width 8 height 6
click at [31, 76] on icon "Dropdown" at bounding box center [31, 78] width 5 height 4
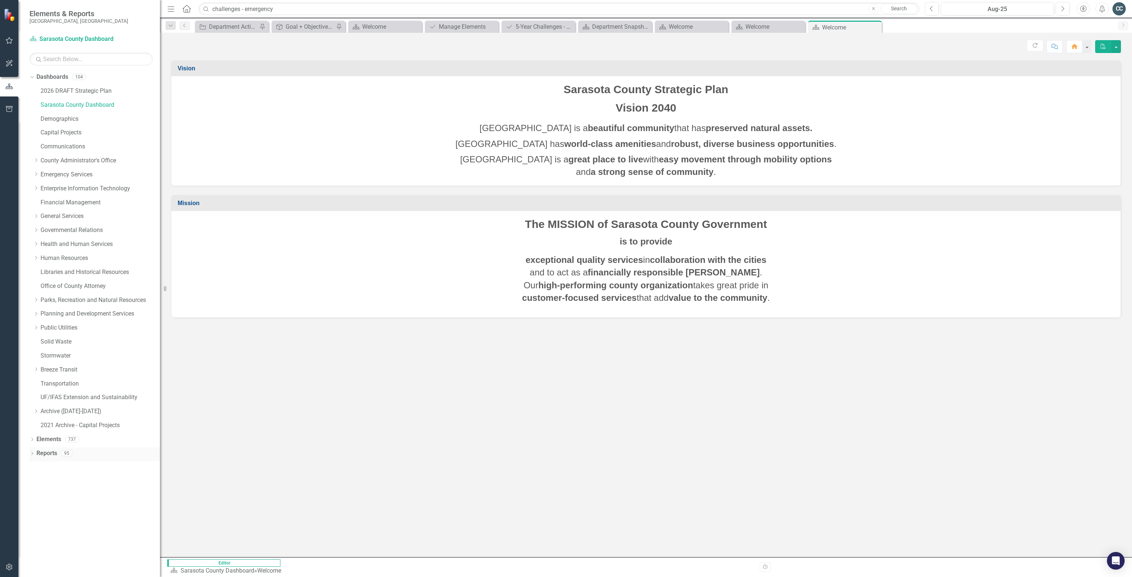
click at [33, 259] on icon "Dropdown" at bounding box center [31, 455] width 5 height 4
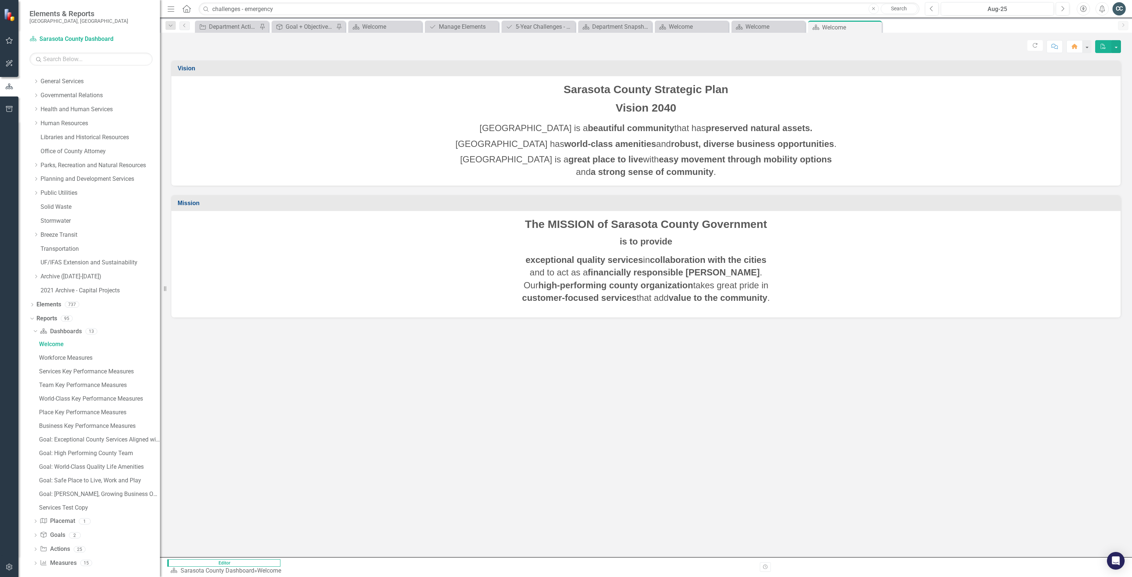
scroll to position [140, 0]
click at [68, 259] on link "Archive ([DATE]-[DATE])" at bounding box center [100, 272] width 119 height 8
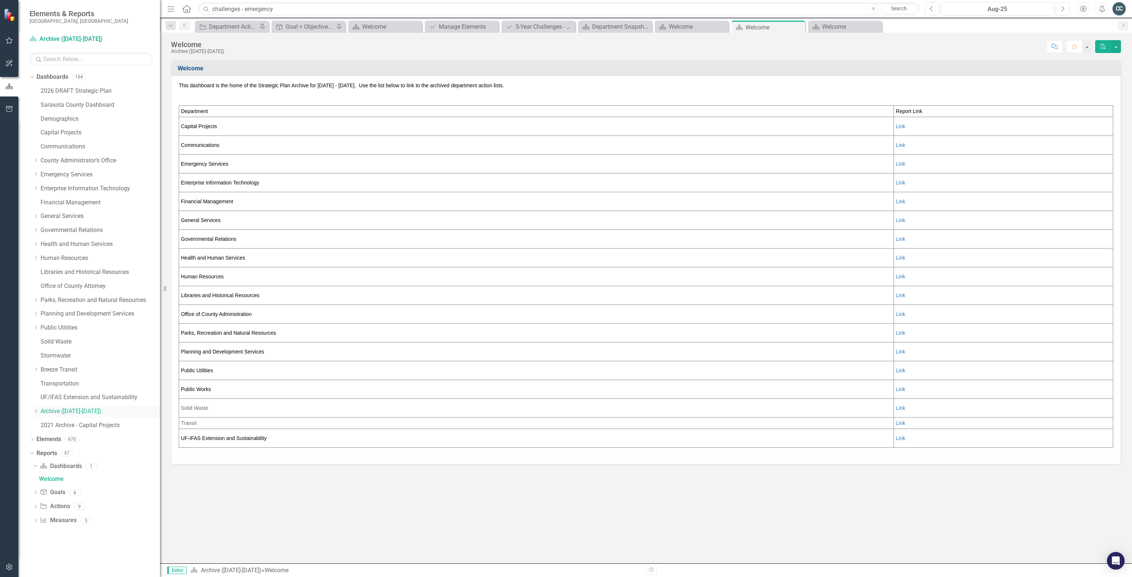
click at [35, 412] on icon "Dropdown" at bounding box center [36, 411] width 6 height 4
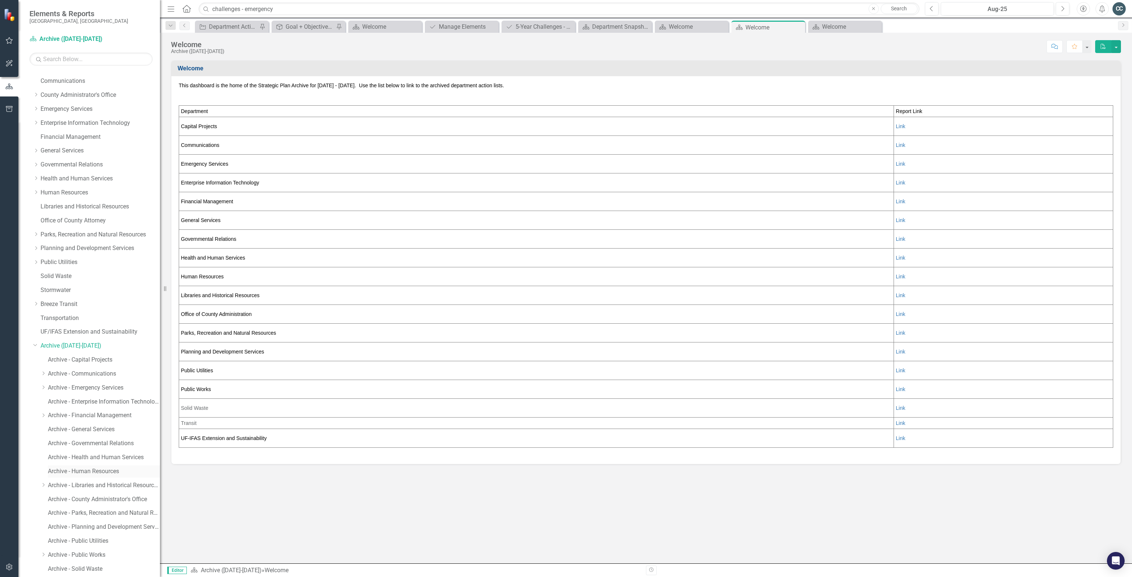
scroll to position [86, 0]
click at [41, 367] on icon "Dropdown" at bounding box center [44, 367] width 6 height 4
click at [102, 367] on link "Archive - Emergency Services" at bounding box center [104, 368] width 112 height 8
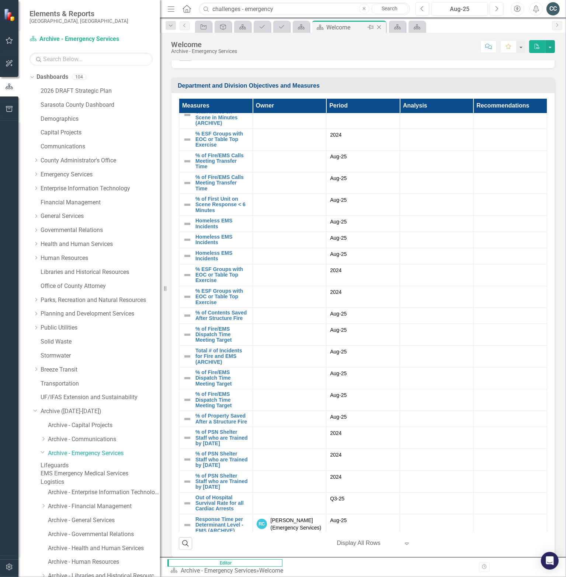
click at [378, 27] on icon at bounding box center [379, 27] width 4 height 4
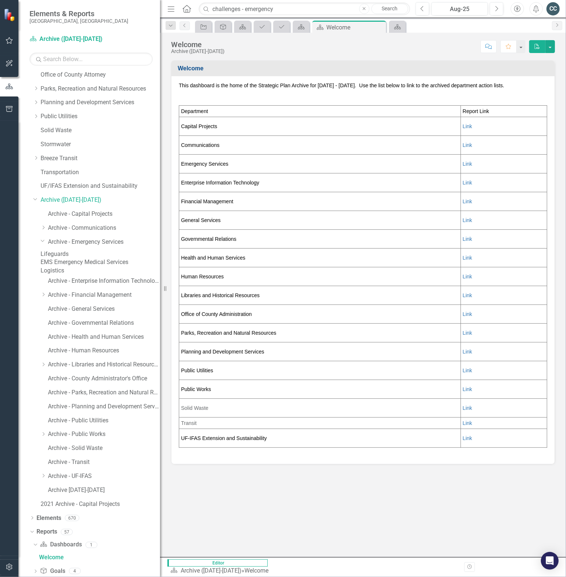
scroll to position [214, 0]
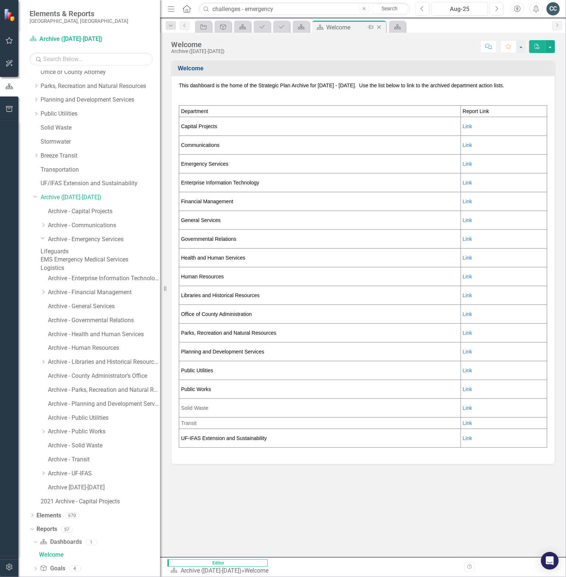
click at [379, 26] on icon "Close" at bounding box center [378, 27] width 7 height 6
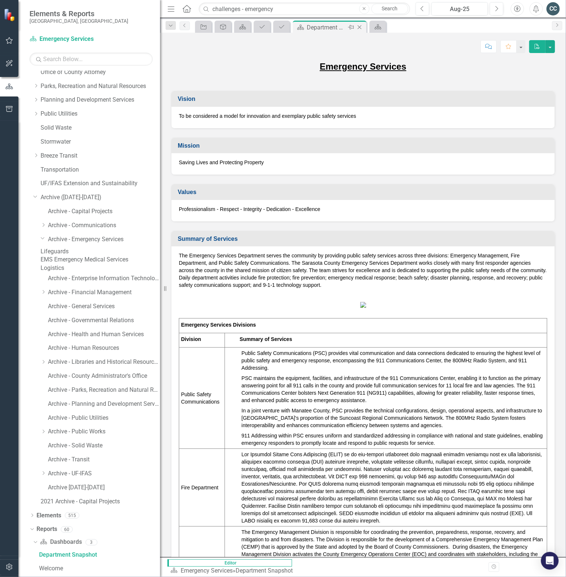
click at [358, 27] on icon "Close" at bounding box center [359, 27] width 7 height 6
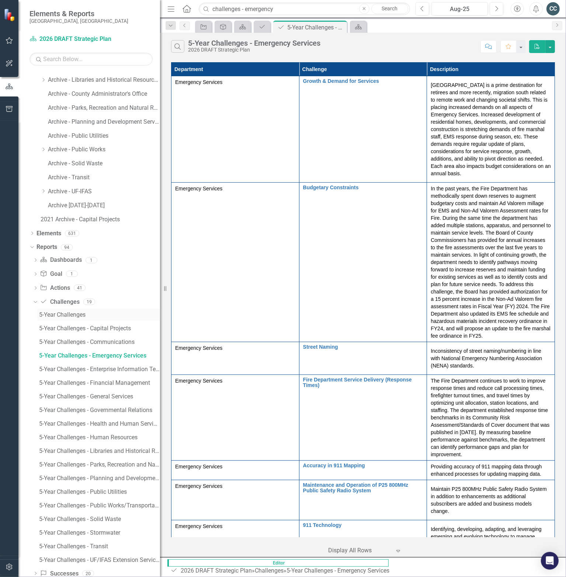
scroll to position [528, 0]
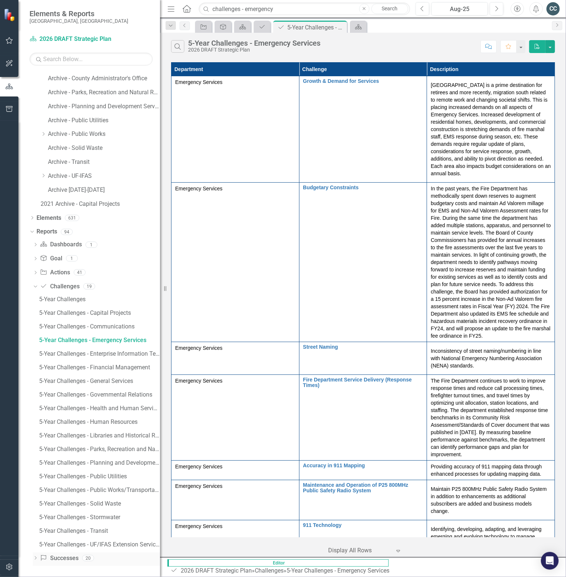
click at [35, 558] on icon "Dropdown" at bounding box center [35, 559] width 5 height 4
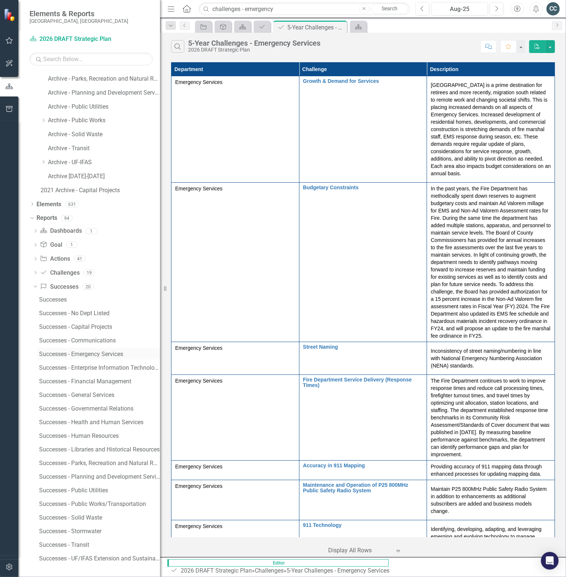
click at [106, 358] on div "Successes - Emergency Services" at bounding box center [99, 354] width 121 height 7
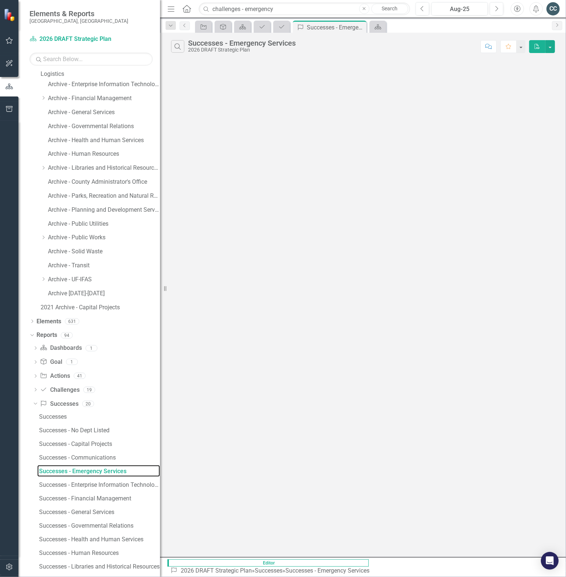
scroll to position [324, 0]
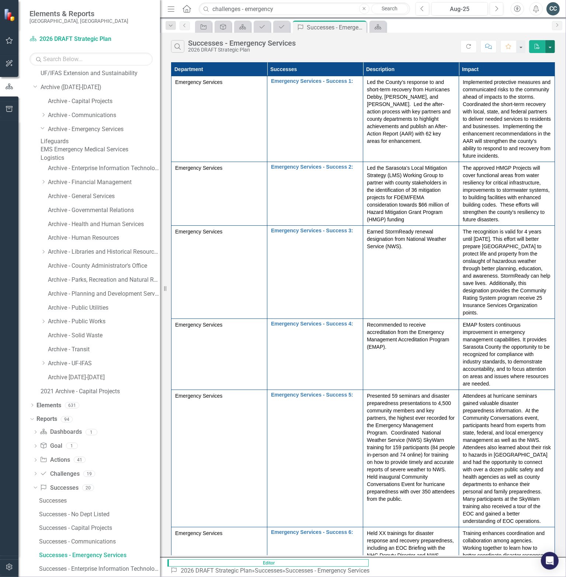
click at [549, 47] on button "button" at bounding box center [550, 46] width 10 height 13
click at [532, 75] on link "Excel Export to Excel" at bounding box center [525, 74] width 58 height 14
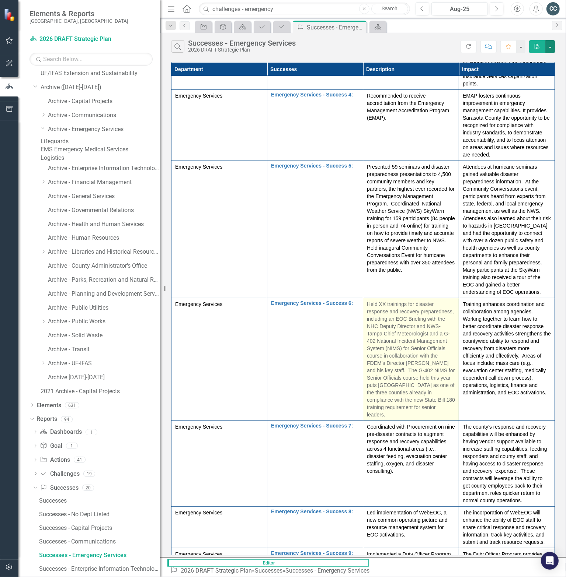
scroll to position [0, 0]
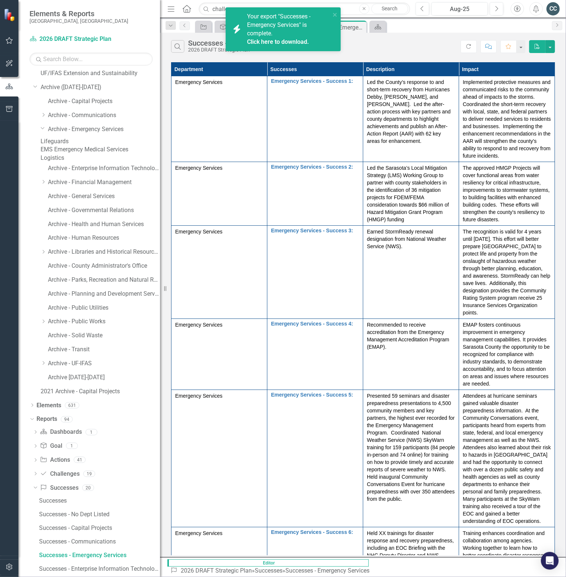
click at [274, 41] on link "Click here to download." at bounding box center [278, 41] width 62 height 7
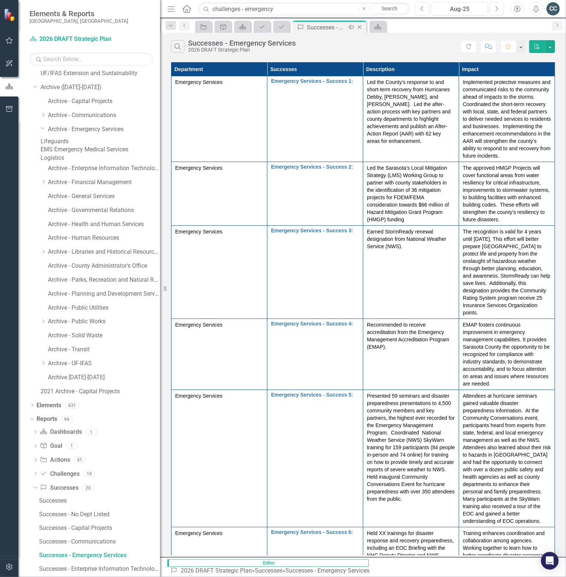
click at [360, 25] on icon "Close" at bounding box center [359, 27] width 7 height 6
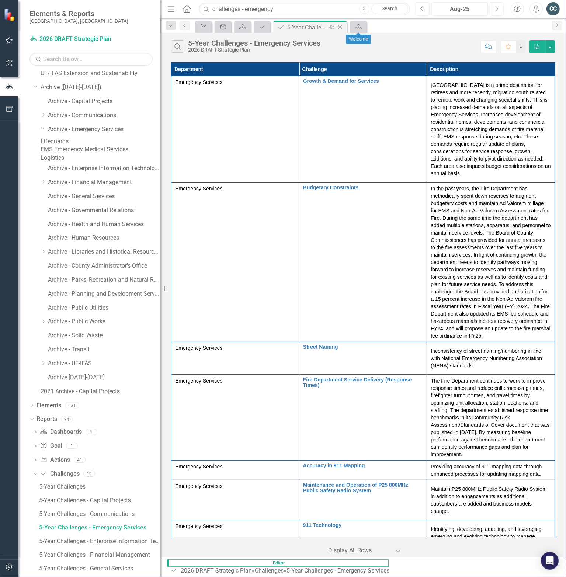
scroll to position [297, 0]
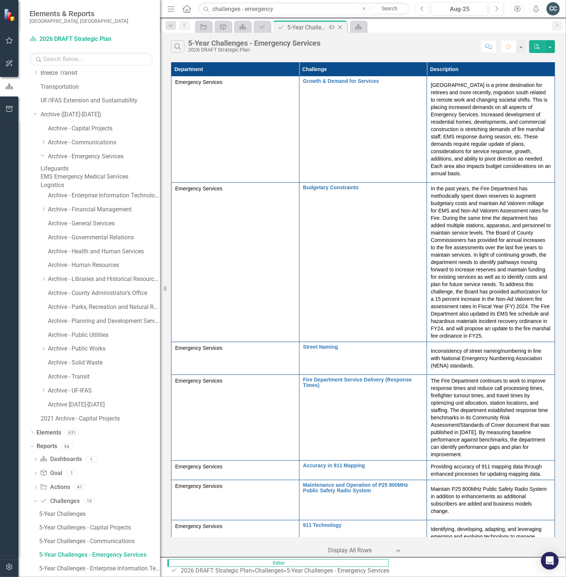
click at [341, 26] on icon at bounding box center [340, 27] width 4 height 4
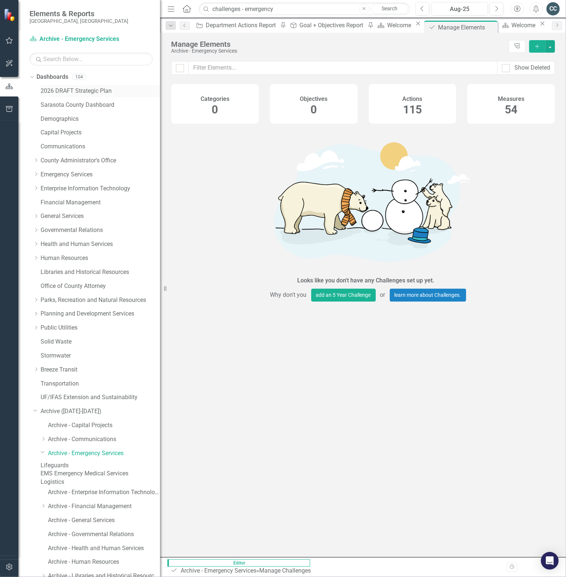
click at [74, 90] on link "2026 DRAFT Strategic Plan" at bounding box center [100, 91] width 119 height 8
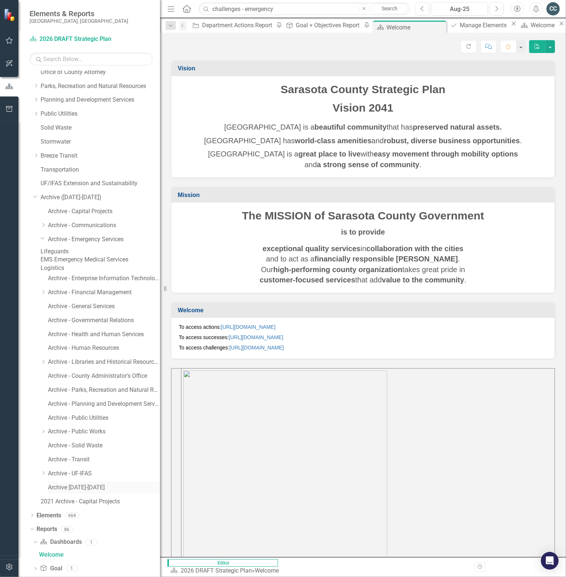
scroll to position [283, 0]
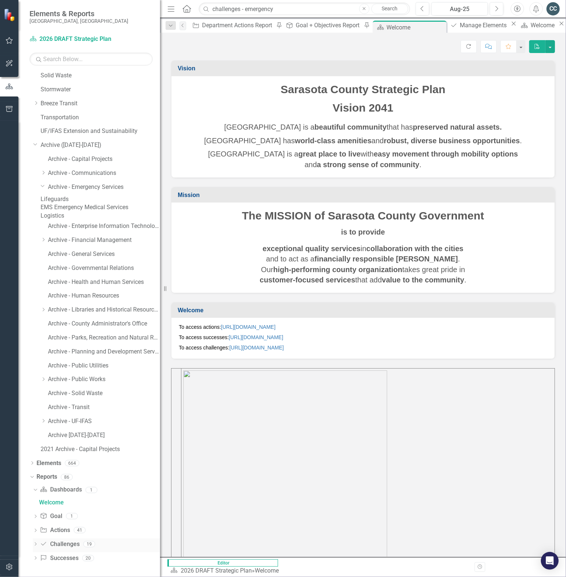
click at [35, 544] on icon "Dropdown" at bounding box center [35, 545] width 5 height 4
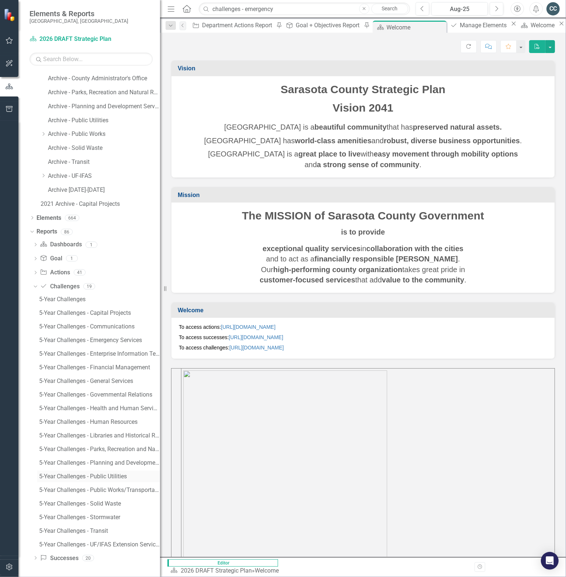
scroll to position [528, 0]
click at [109, 337] on div "5-Year Challenges - Emergency Services" at bounding box center [99, 340] width 121 height 7
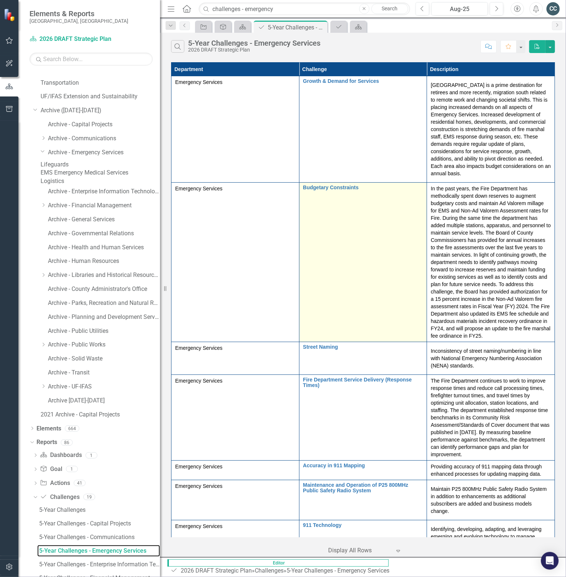
scroll to position [297, 0]
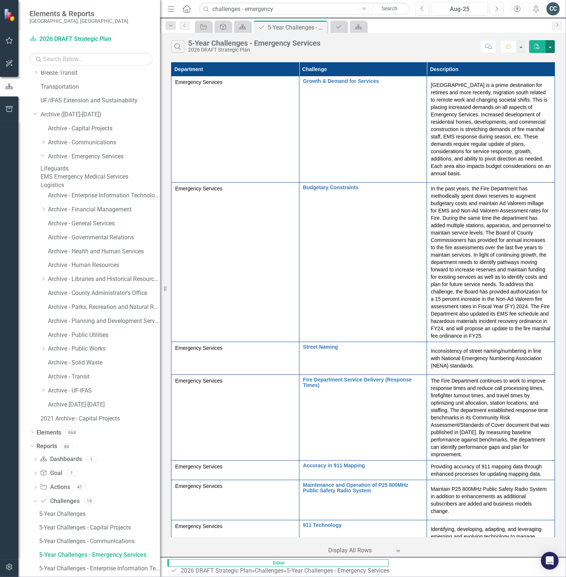
click at [548, 45] on button "button" at bounding box center [550, 46] width 10 height 13
click at [530, 72] on link "Excel Export to Excel" at bounding box center [525, 74] width 58 height 14
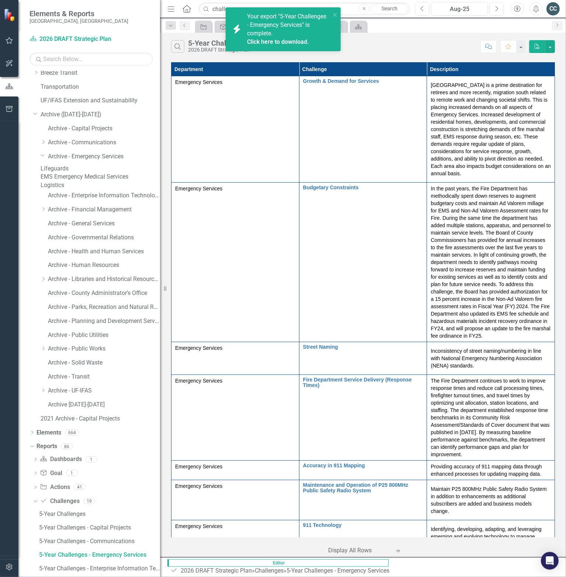
click at [298, 39] on link "Click here to download." at bounding box center [278, 41] width 62 height 7
